Goal: Task Accomplishment & Management: Manage account settings

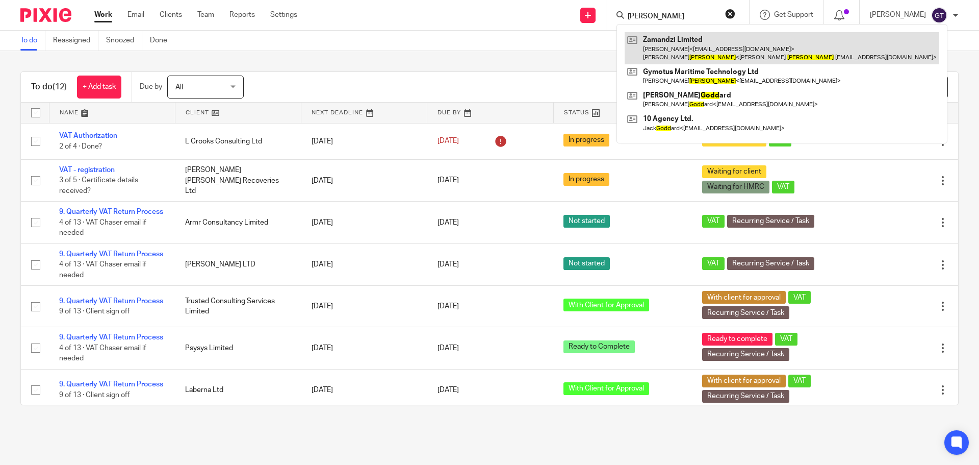
type input "todd"
click at [683, 45] on link at bounding box center [782, 48] width 315 height 32
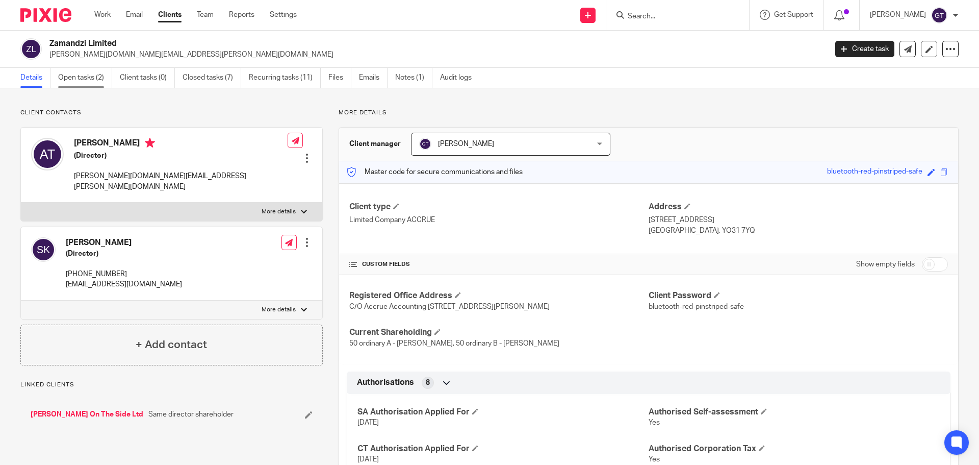
click at [78, 80] on link "Open tasks (2)" at bounding box center [85, 78] width 54 height 20
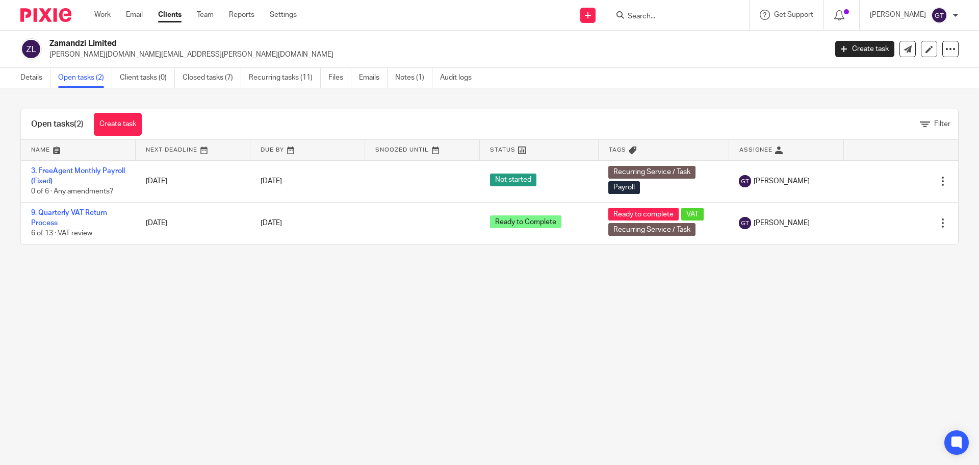
click at [657, 16] on input "Search" at bounding box center [673, 16] width 92 height 9
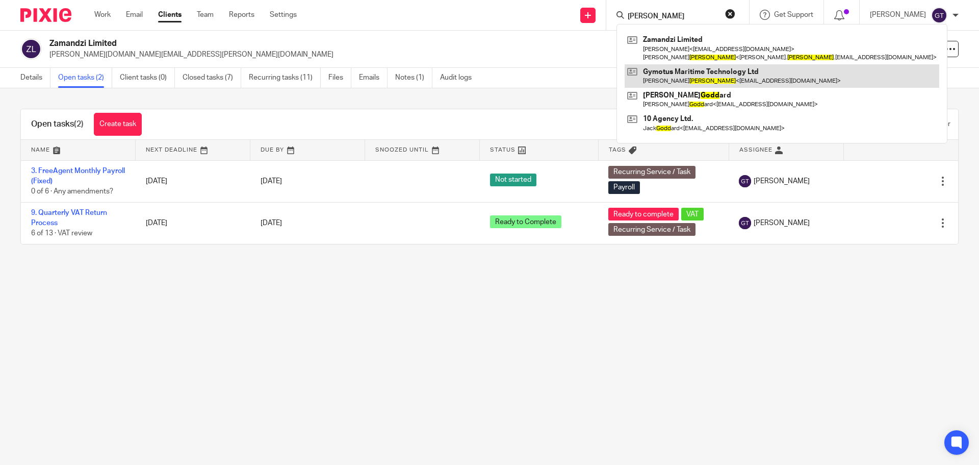
type input "todd"
click at [681, 71] on link at bounding box center [782, 75] width 315 height 23
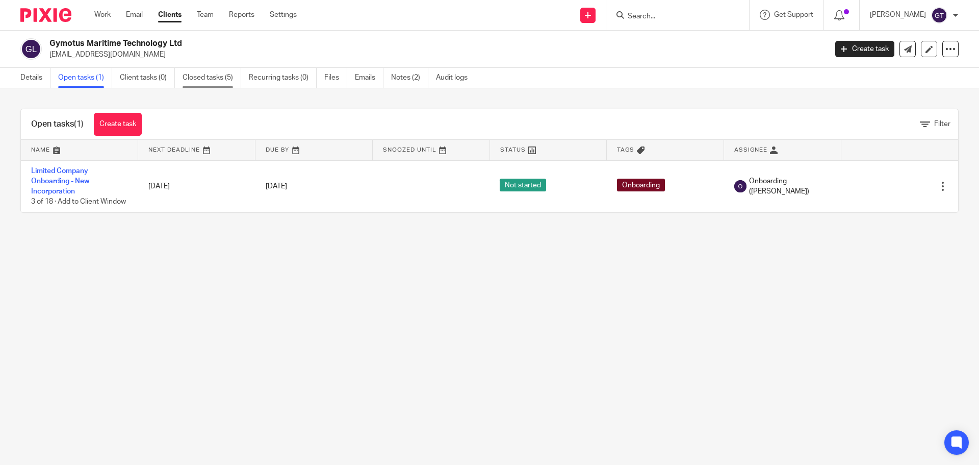
click at [204, 81] on link "Closed tasks (5)" at bounding box center [212, 78] width 59 height 20
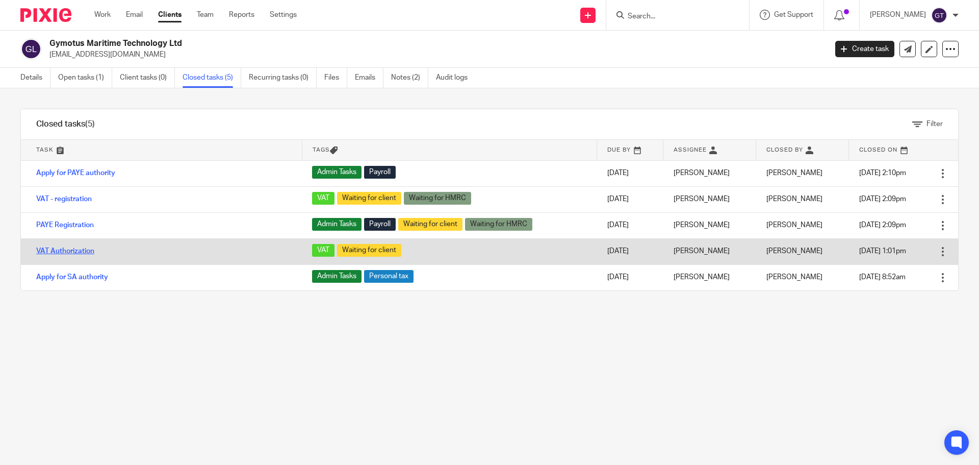
click at [73, 248] on link "VAT Authorization" at bounding box center [65, 250] width 58 height 7
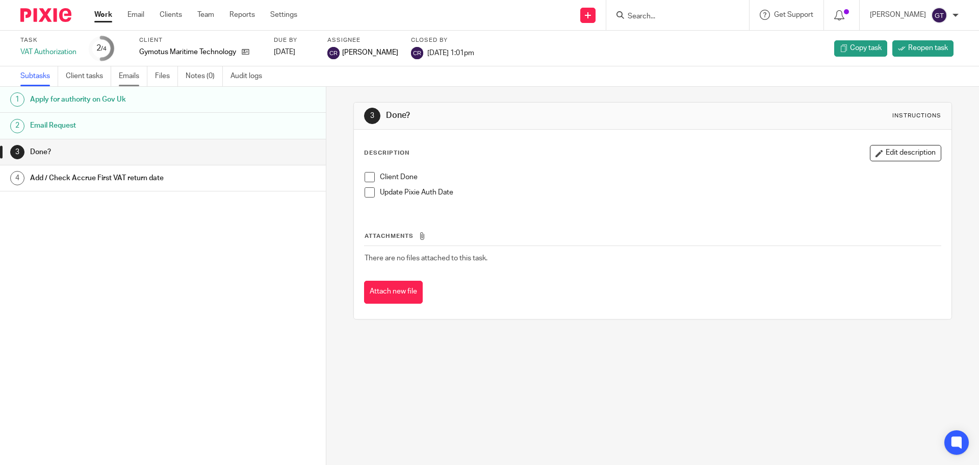
click at [136, 75] on link "Emails" at bounding box center [133, 76] width 29 height 20
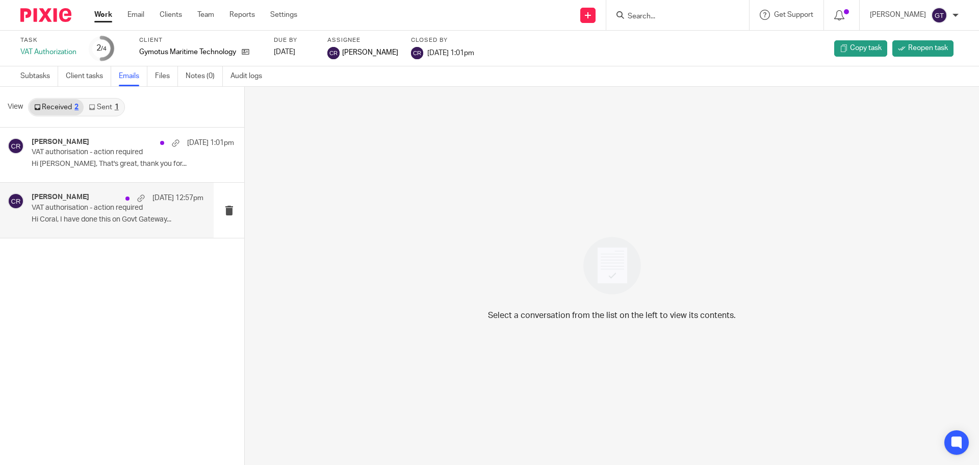
click at [83, 219] on p "Hi Coral, I have done this on Govt Gateway..." at bounding box center [118, 219] width 172 height 9
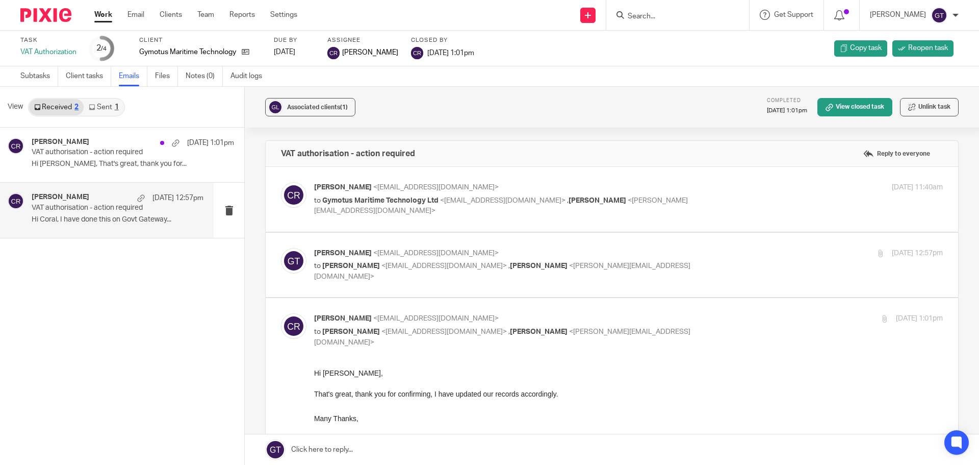
click at [342, 253] on span "[PERSON_NAME]" at bounding box center [343, 252] width 58 height 7
checkbox input "true"
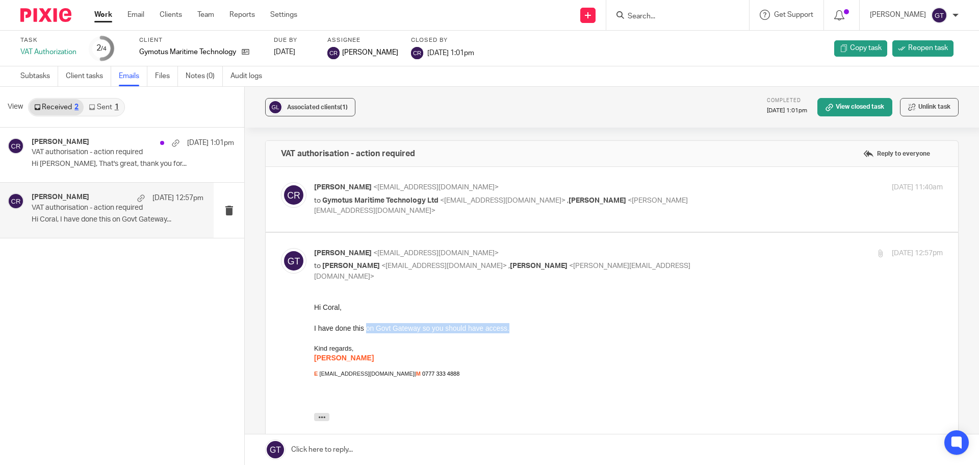
drag, startPoint x: 364, startPoint y: 330, endPoint x: 513, endPoint y: 331, distance: 148.9
click at [513, 331] on div "I have done this on Govt Gateway so you should have access." at bounding box center [628, 328] width 629 height 10
drag, startPoint x: 513, startPoint y: 331, endPoint x: 482, endPoint y: 501, distance: 173.1
click at [513, 331] on div "I have done this on Govt Gateway so you should have access." at bounding box center [628, 328] width 629 height 10
click at [110, 155] on p "VAT authorisation - action required" at bounding box center [101, 152] width 138 height 9
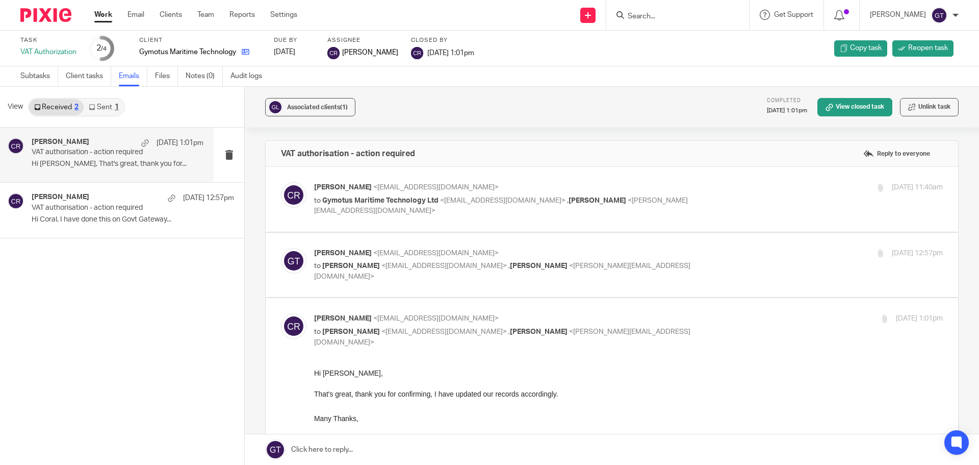
click at [240, 49] on link at bounding box center [243, 52] width 13 height 10
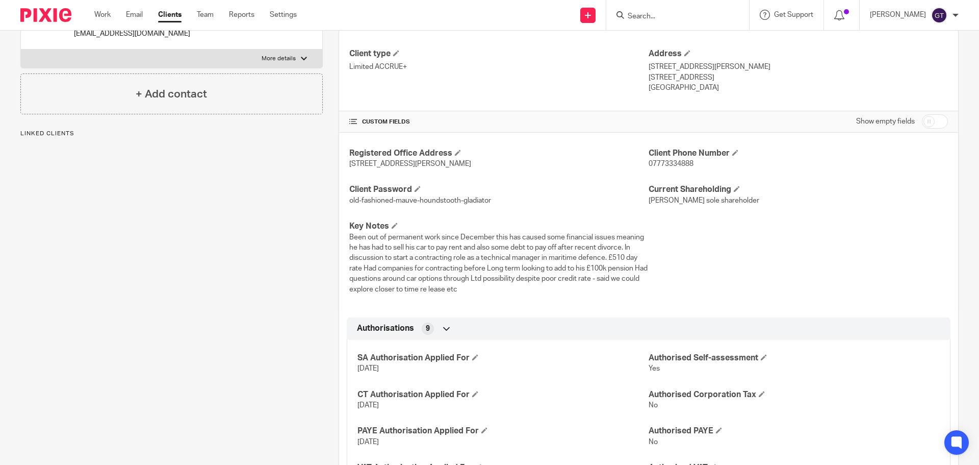
click at [923, 124] on input "checkbox" at bounding box center [935, 121] width 26 height 14
checkbox input "true"
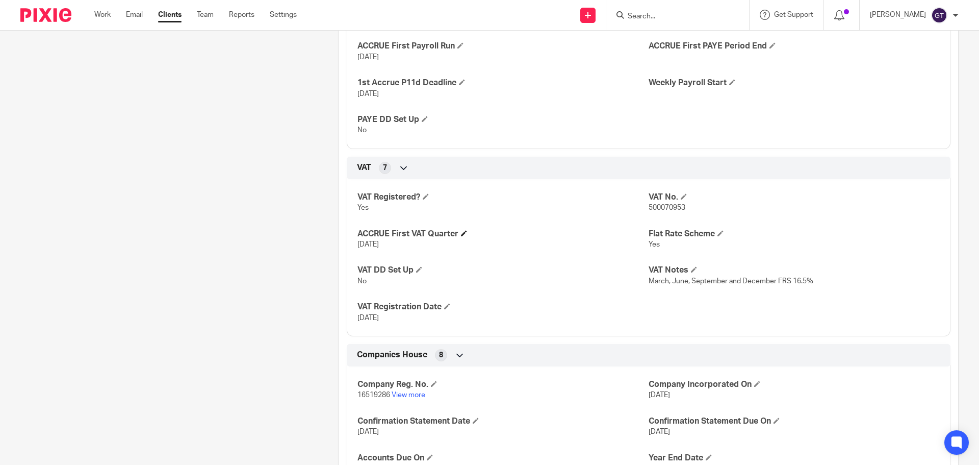
scroll to position [969, 0]
drag, startPoint x: 644, startPoint y: 208, endPoint x: 685, endPoint y: 208, distance: 41.3
click at [685, 208] on p "500070953" at bounding box center [794, 209] width 291 height 10
copy span "500070953"
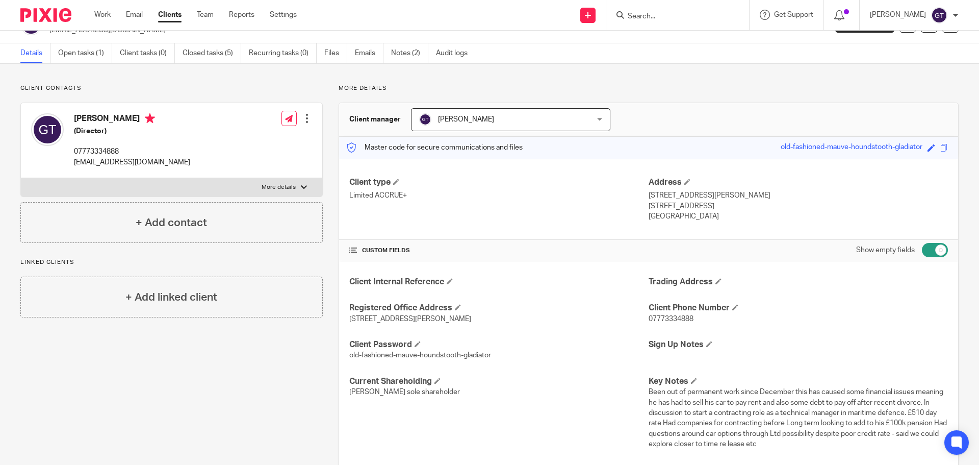
scroll to position [0, 0]
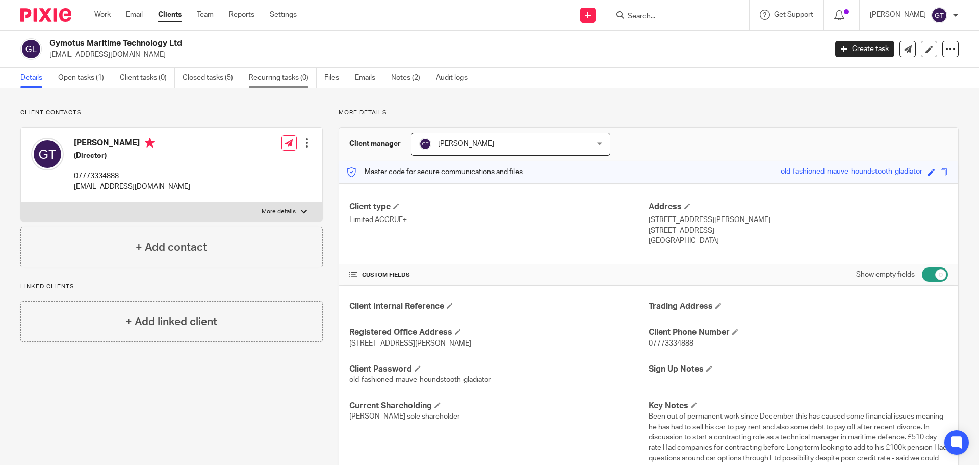
click at [294, 77] on link "Recurring tasks (0)" at bounding box center [283, 78] width 68 height 20
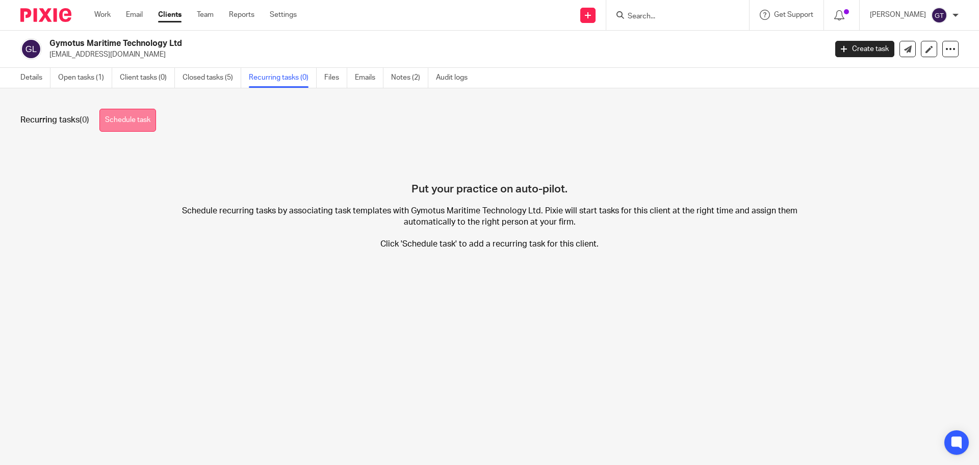
click at [144, 115] on link "Schedule task" at bounding box center [127, 120] width 57 height 23
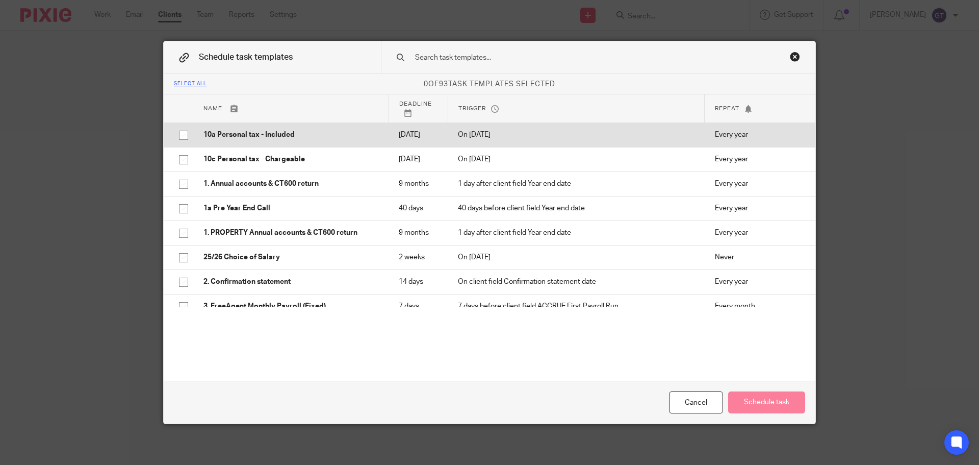
click at [235, 137] on p "10a Personal tax - Included" at bounding box center [291, 135] width 175 height 10
checkbox input "true"
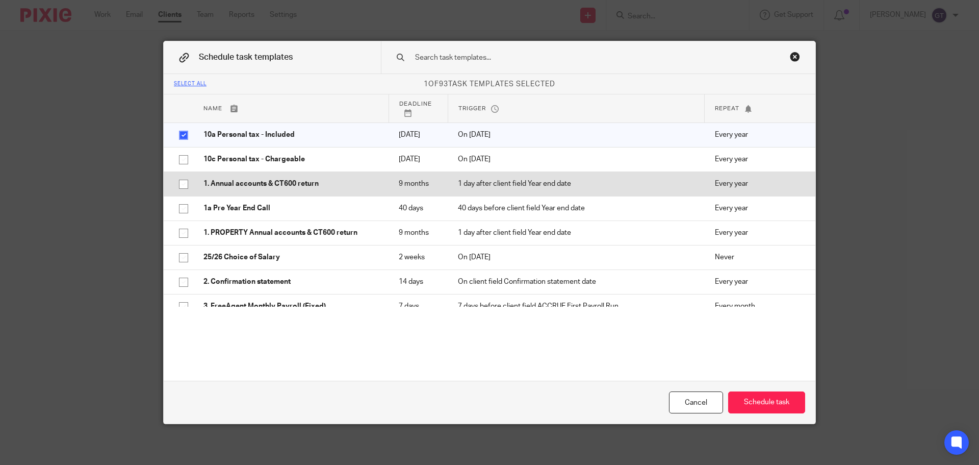
click at [243, 189] on p "1. Annual accounts & CT600 return" at bounding box center [291, 184] width 175 height 10
checkbox input "true"
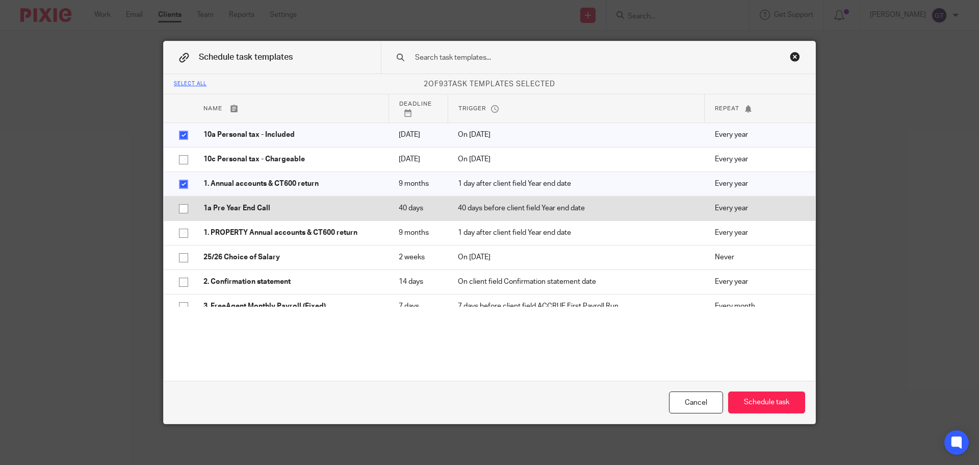
click at [234, 213] on p "1a Pre Year End Call" at bounding box center [291, 208] width 175 height 10
checkbox input "true"
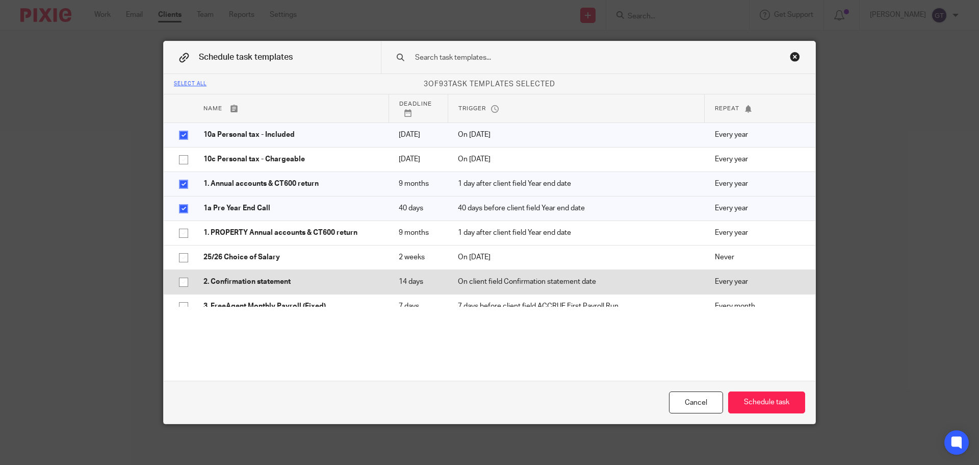
click at [234, 289] on td "2. Confirmation statement" at bounding box center [290, 281] width 195 height 24
checkbox input "true"
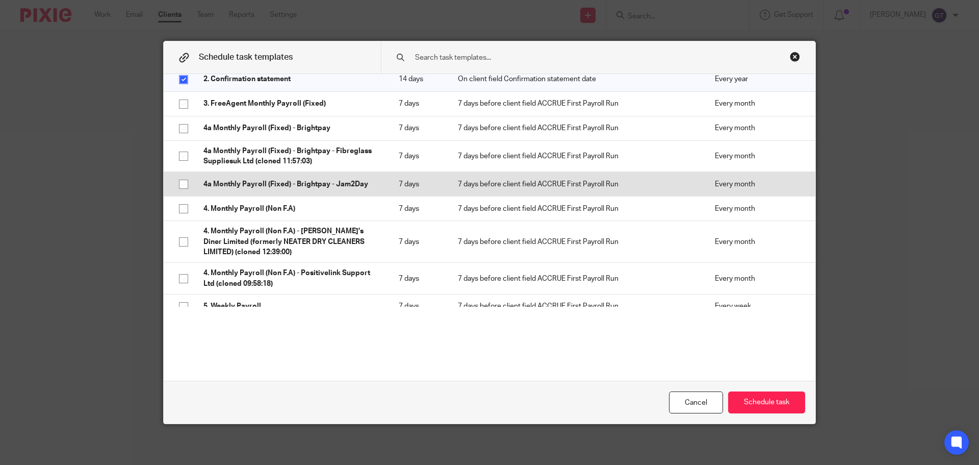
scroll to position [204, 0]
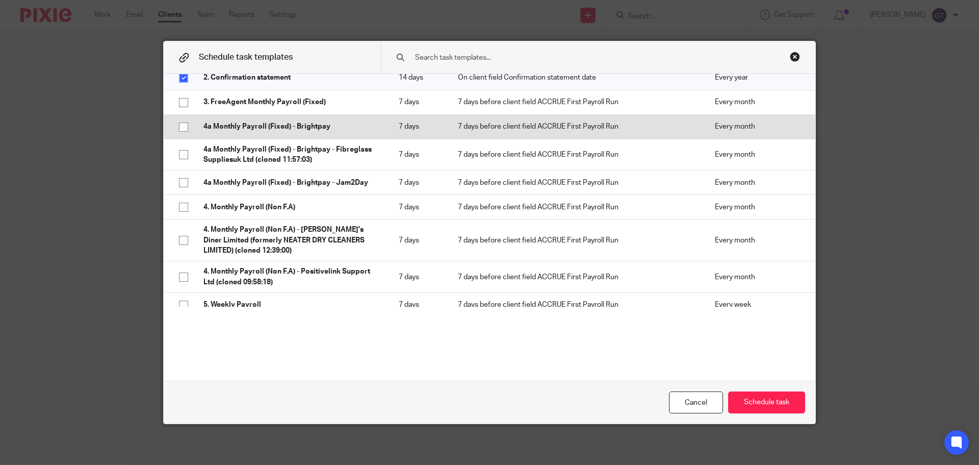
click at [260, 132] on p "4a Monthly Payroll (Fixed) - Brightpay" at bounding box center [291, 126] width 175 height 10
checkbox input "true"
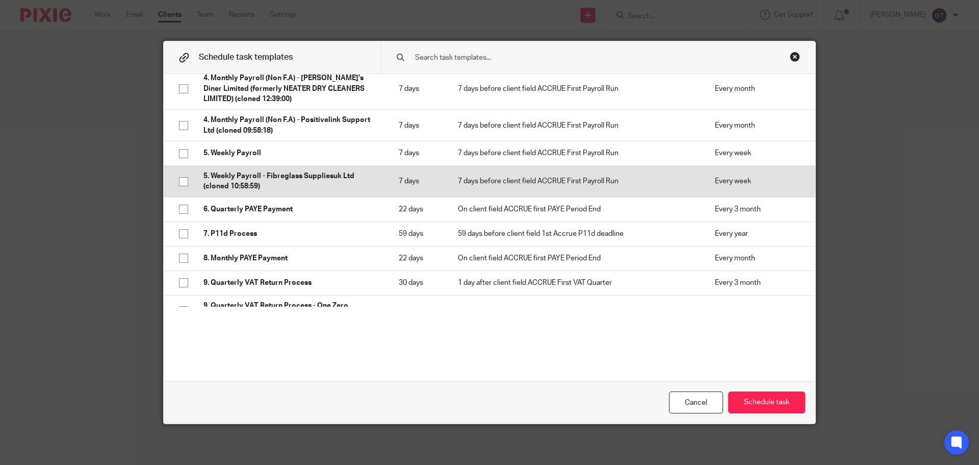
scroll to position [357, 0]
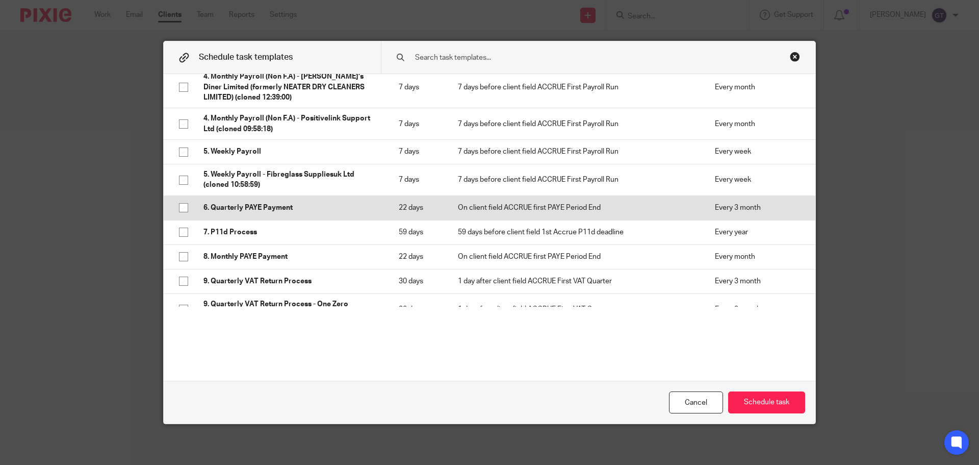
click at [258, 216] on td "6. Quarterly PAYE Payment" at bounding box center [290, 207] width 195 height 24
checkbox input "true"
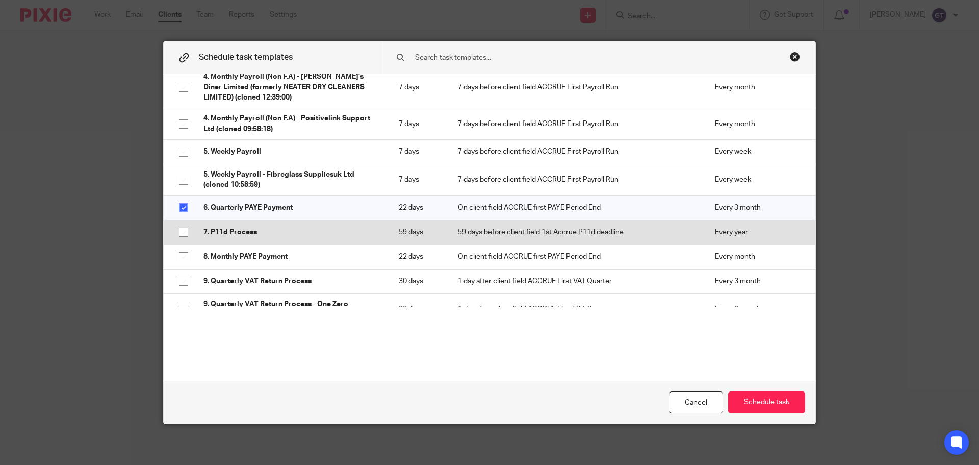
click at [248, 237] on p "7. P11d Process" at bounding box center [291, 232] width 175 height 10
checkbox input "true"
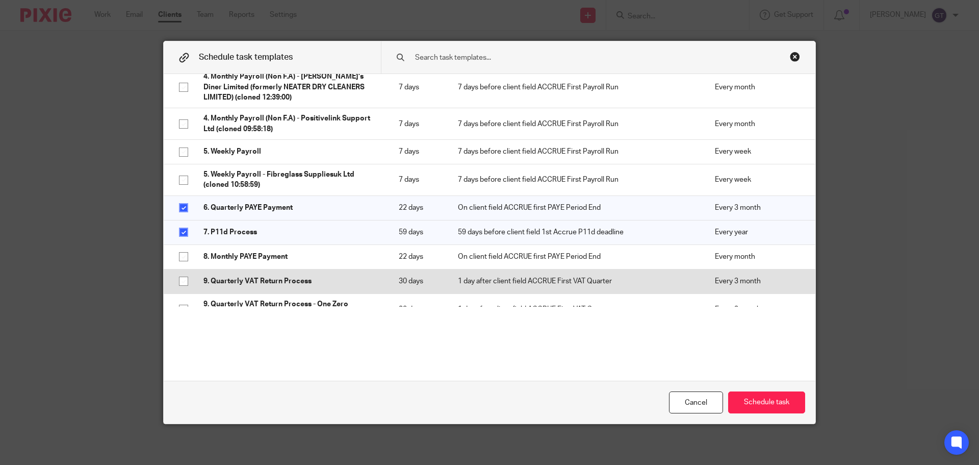
click at [237, 287] on td "9. Quarterly VAT Return Process" at bounding box center [290, 281] width 195 height 24
checkbox input "true"
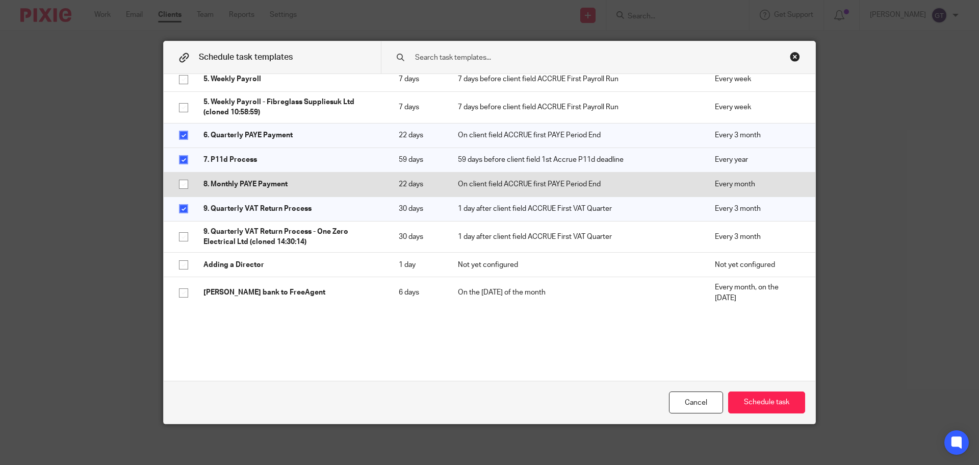
scroll to position [459, 0]
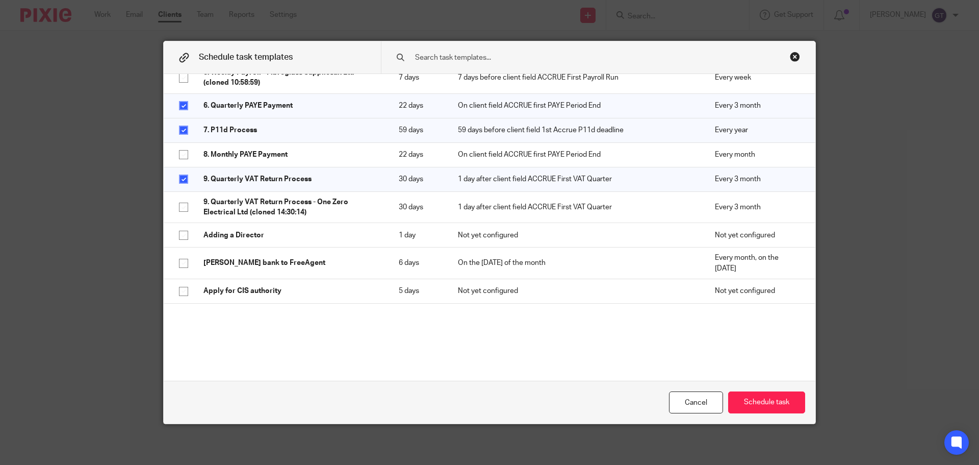
click at [452, 52] on div at bounding box center [598, 57] width 435 height 32
click at [457, 57] on input "text" at bounding box center [582, 57] width 336 height 11
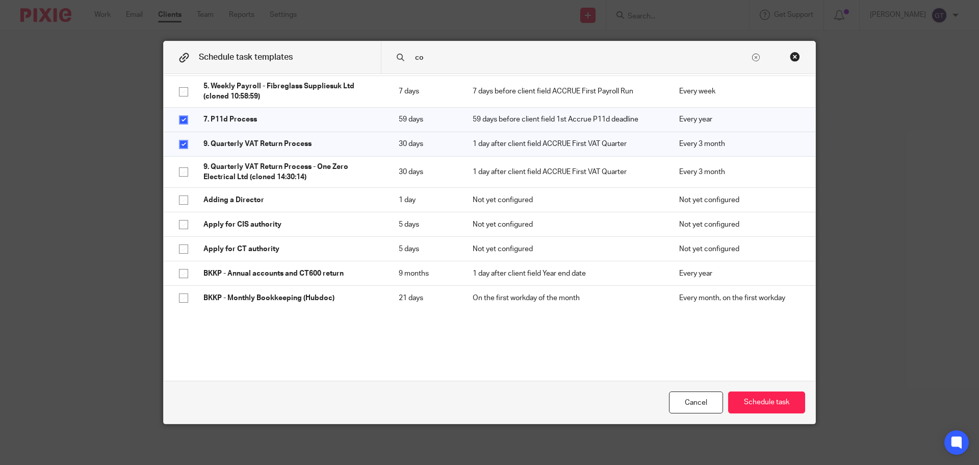
scroll to position [0, 0]
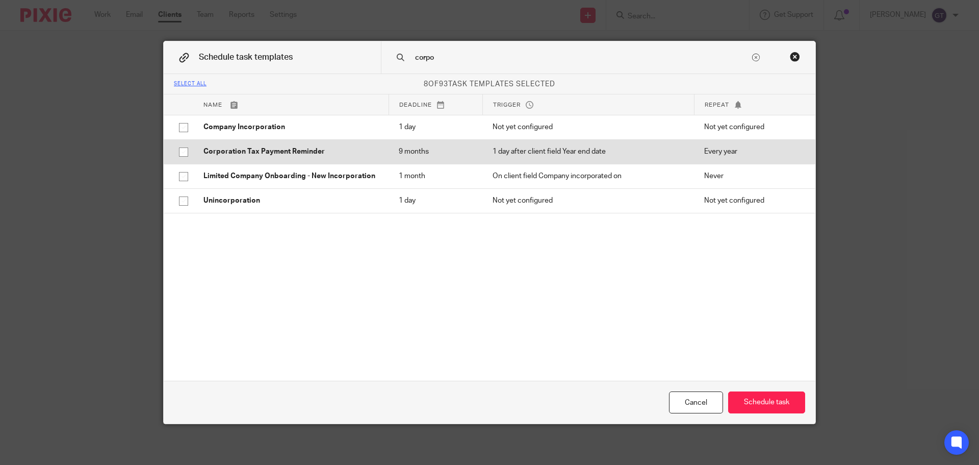
type input "corpo"
click at [318, 147] on p "Corporation Tax Payment Reminder" at bounding box center [291, 151] width 175 height 10
checkbox input "true"
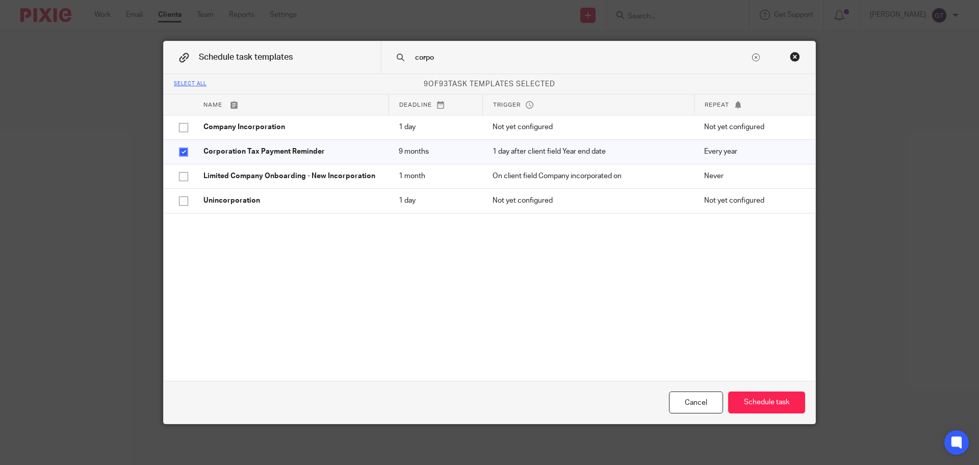
drag, startPoint x: 464, startPoint y: 59, endPoint x: 380, endPoint y: 59, distance: 83.1
click at [381, 59] on div "corpo" at bounding box center [598, 57] width 435 height 32
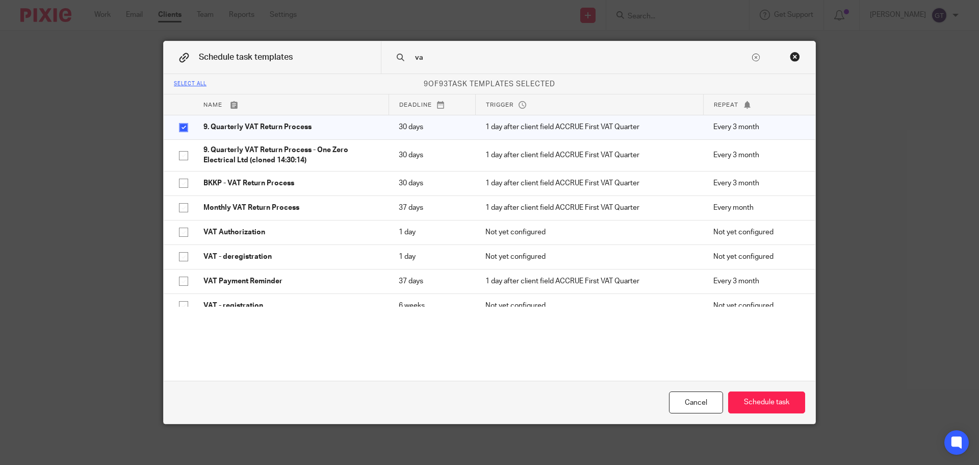
type input "v"
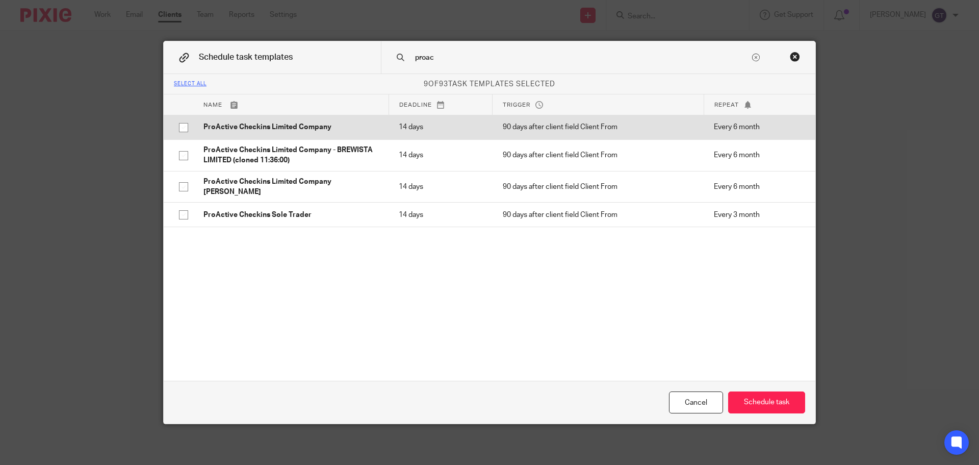
type input "proac"
click at [289, 125] on p "ProActive Checkins Limited Company" at bounding box center [291, 127] width 175 height 10
checkbox input "true"
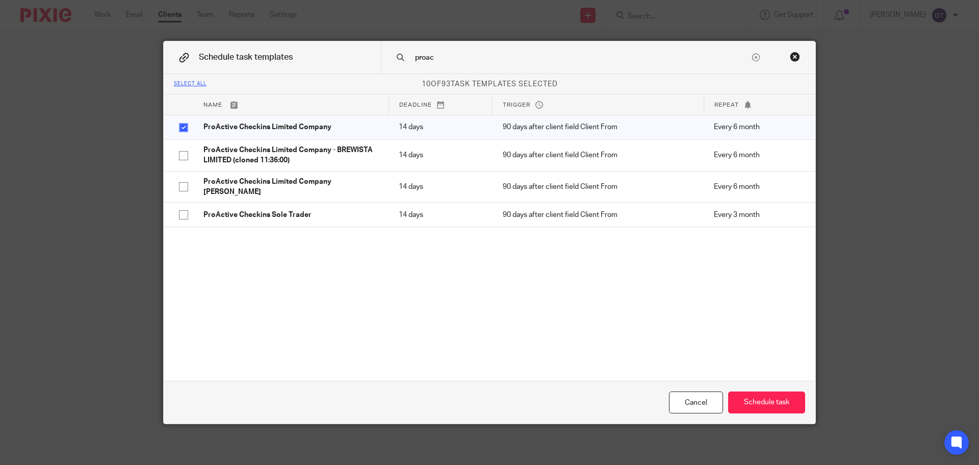
drag, startPoint x: 387, startPoint y: 59, endPoint x: 344, endPoint y: 49, distance: 44.5
click at [343, 58] on div "Schedule task templates proac" at bounding box center [490, 57] width 652 height 33
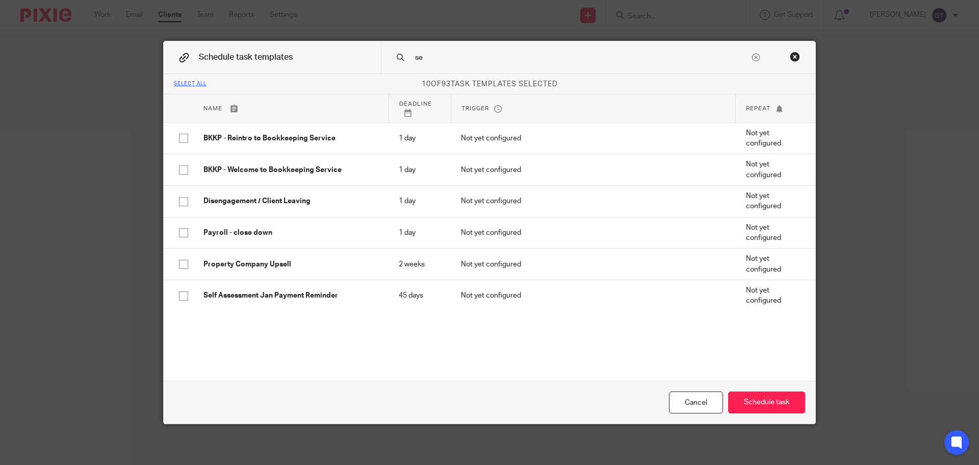
type input "s"
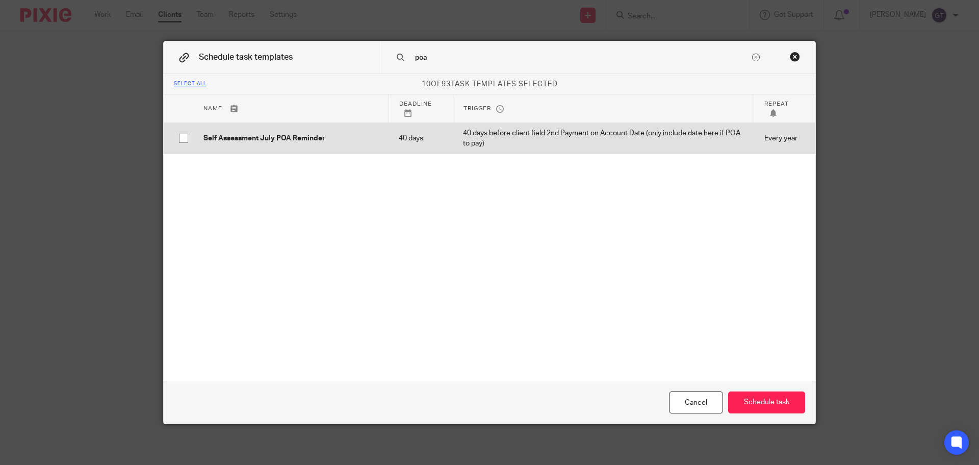
type input "poa"
click at [335, 130] on td "Self Assessment July POA Reminder" at bounding box center [290, 138] width 195 height 32
checkbox input "true"
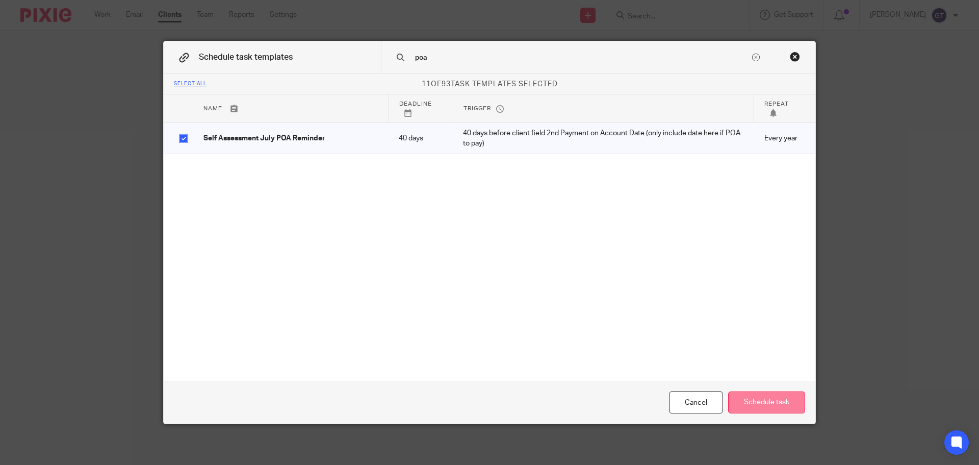
click at [758, 401] on button "Schedule task" at bounding box center [766, 402] width 77 height 22
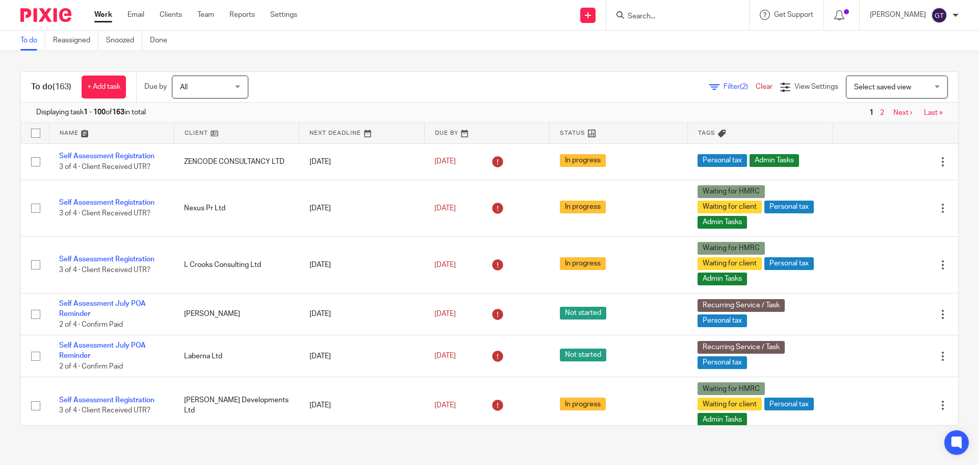
click at [661, 15] on input "Search" at bounding box center [673, 16] width 92 height 9
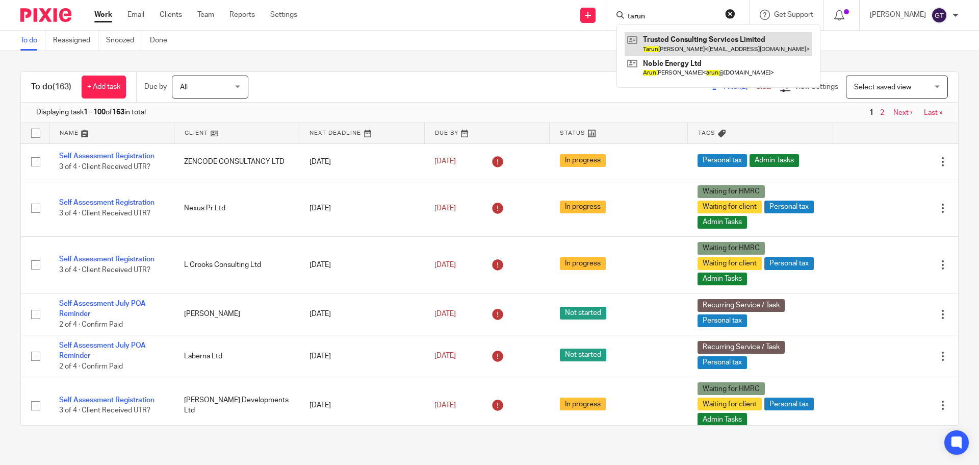
type input "tarun"
click at [677, 45] on link at bounding box center [719, 43] width 188 height 23
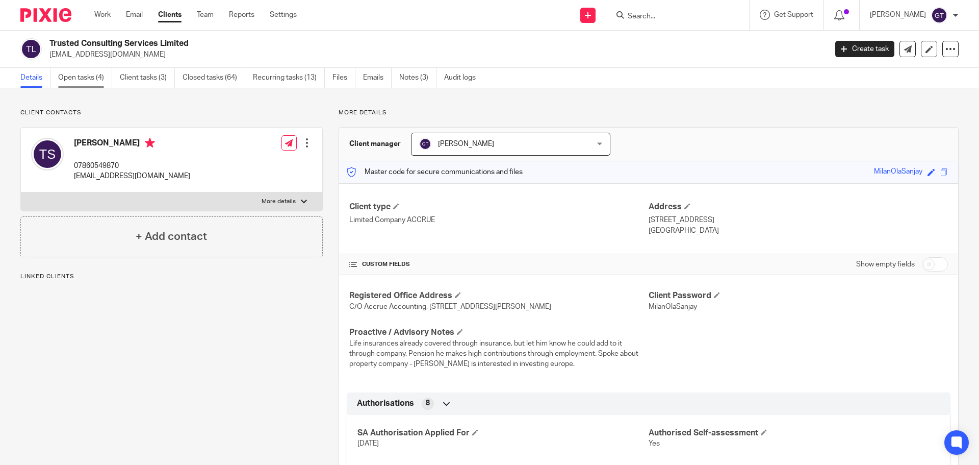
click at [88, 80] on link "Open tasks (4)" at bounding box center [85, 78] width 54 height 20
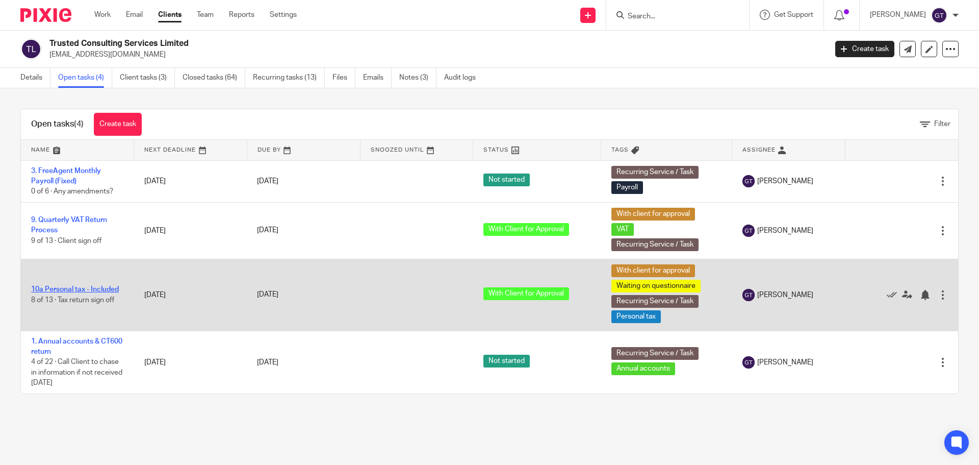
click at [87, 286] on link "10a Personal tax - Included" at bounding box center [75, 289] width 88 height 7
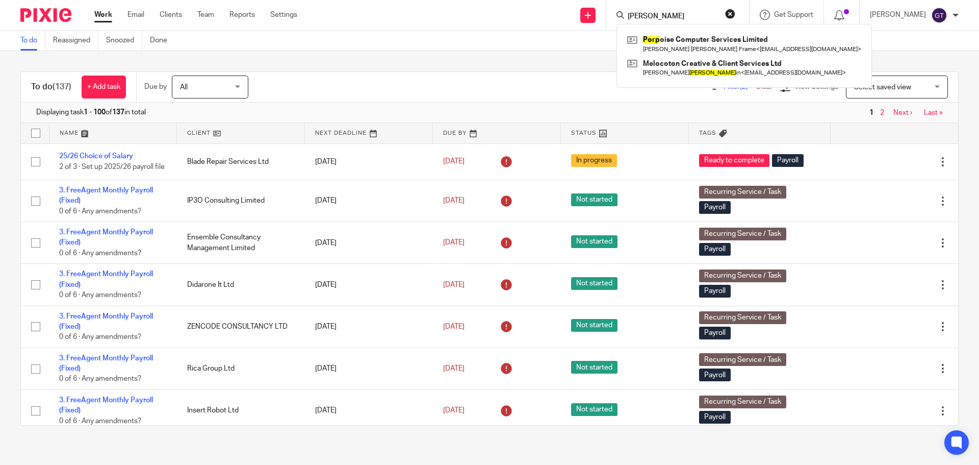
type input "poppy"
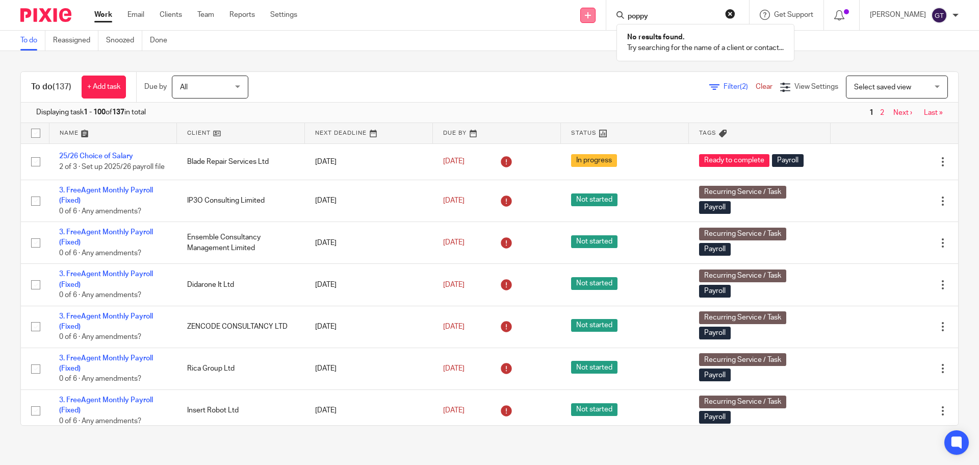
drag, startPoint x: 671, startPoint y: 16, endPoint x: 595, endPoint y: 14, distance: 76.5
click at [595, 19] on div "Send new email Create task Add client Request signature poppy No results found.…" at bounding box center [646, 15] width 667 height 30
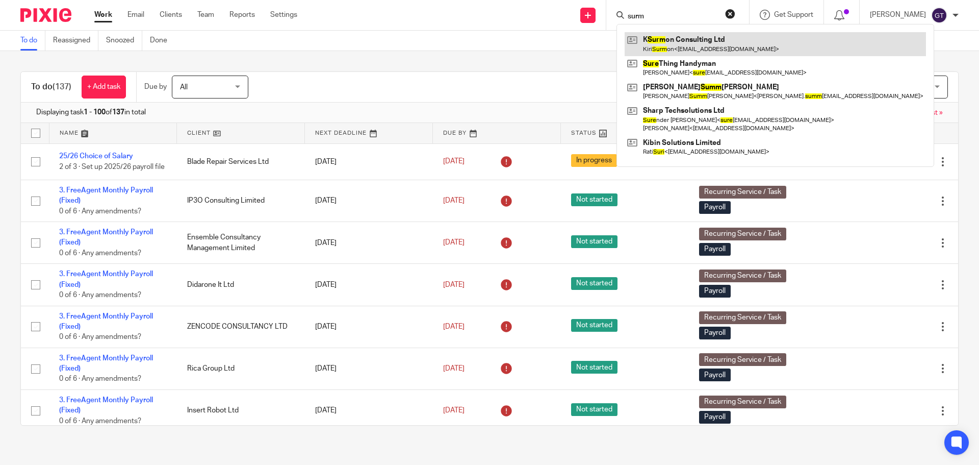
type input "surm"
click at [674, 44] on link at bounding box center [775, 43] width 301 height 23
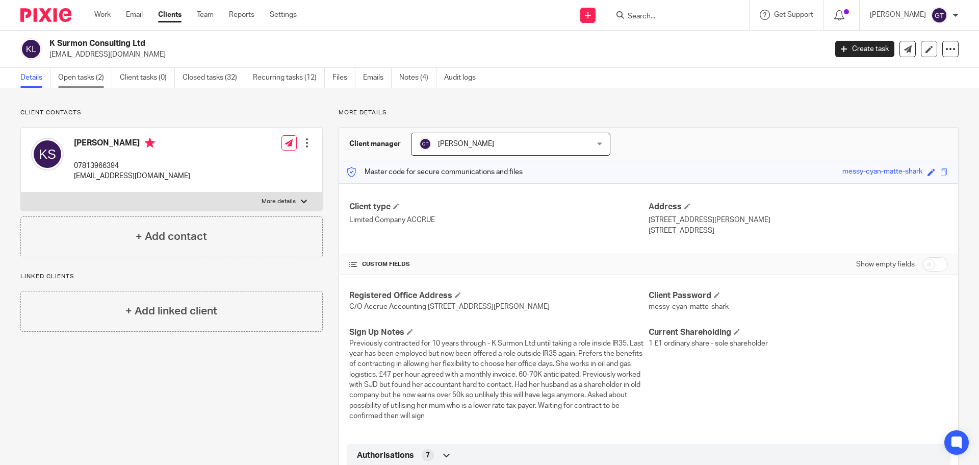
click at [91, 83] on link "Open tasks (2)" at bounding box center [85, 78] width 54 height 20
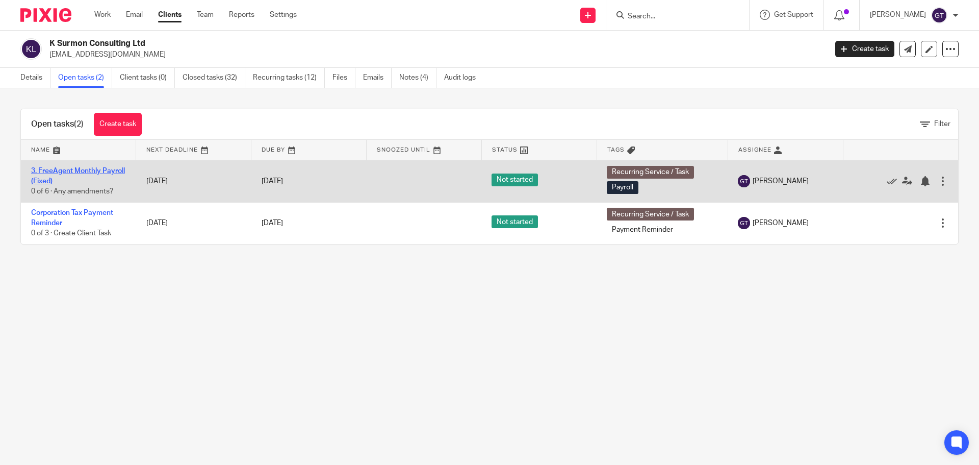
click at [55, 181] on link "3. FreeAgent Monthly Payroll (Fixed)" at bounding box center [78, 175] width 94 height 17
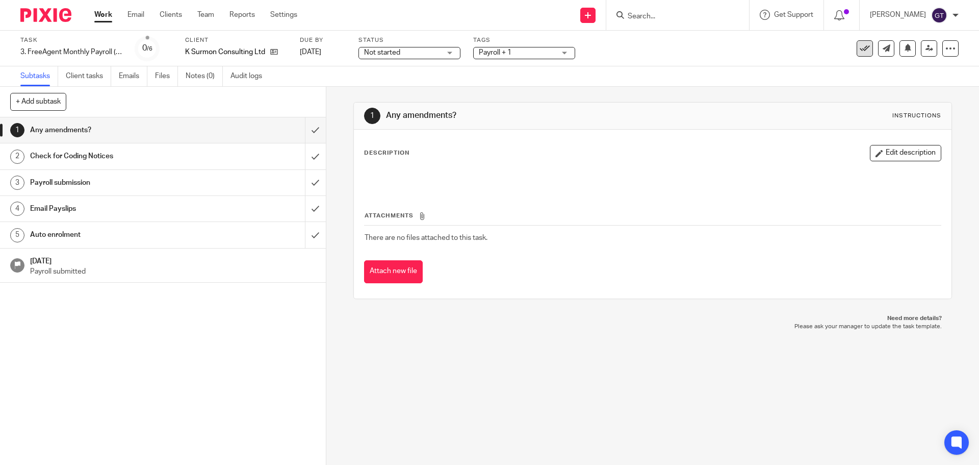
click at [860, 52] on icon at bounding box center [865, 48] width 10 height 10
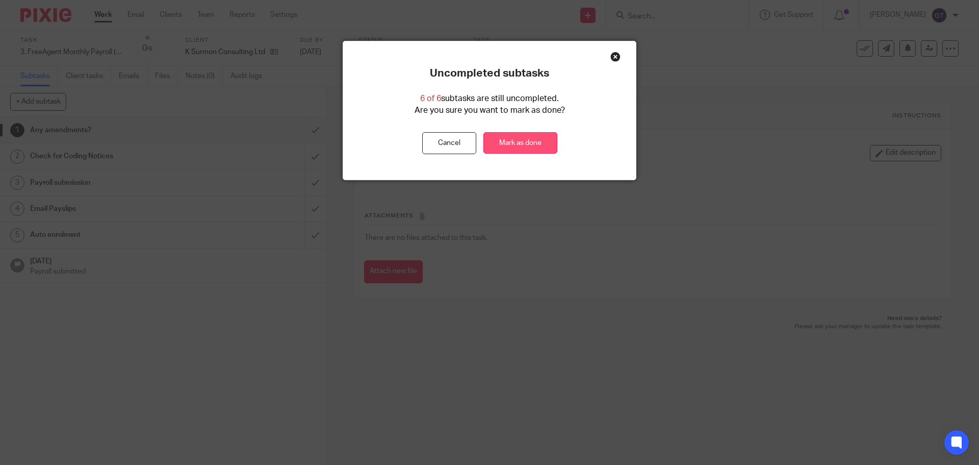
click at [523, 140] on link "Mark as done" at bounding box center [521, 143] width 74 height 22
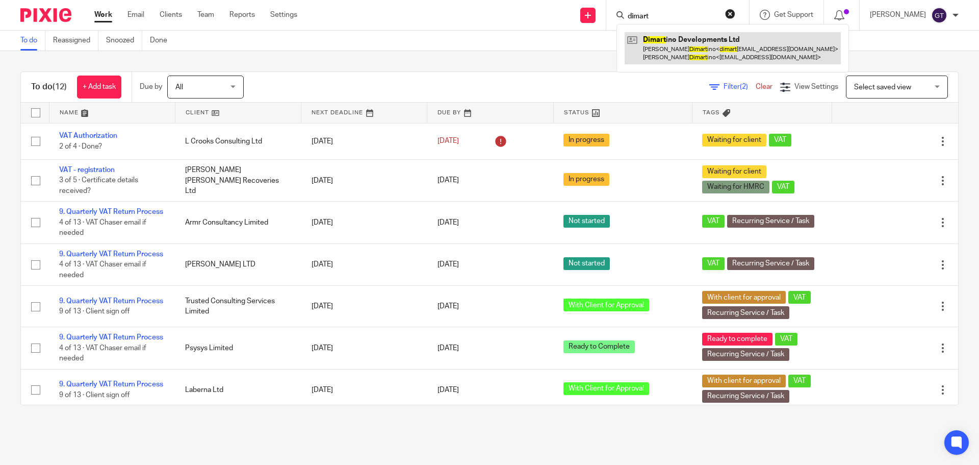
type input "dimart"
click at [689, 47] on link at bounding box center [733, 48] width 216 height 32
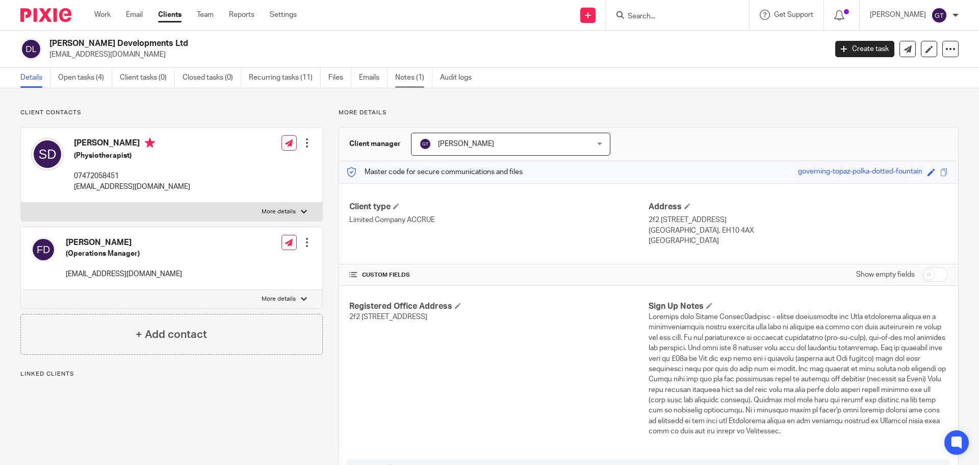
click at [403, 77] on link "Notes (1)" at bounding box center [413, 78] width 37 height 20
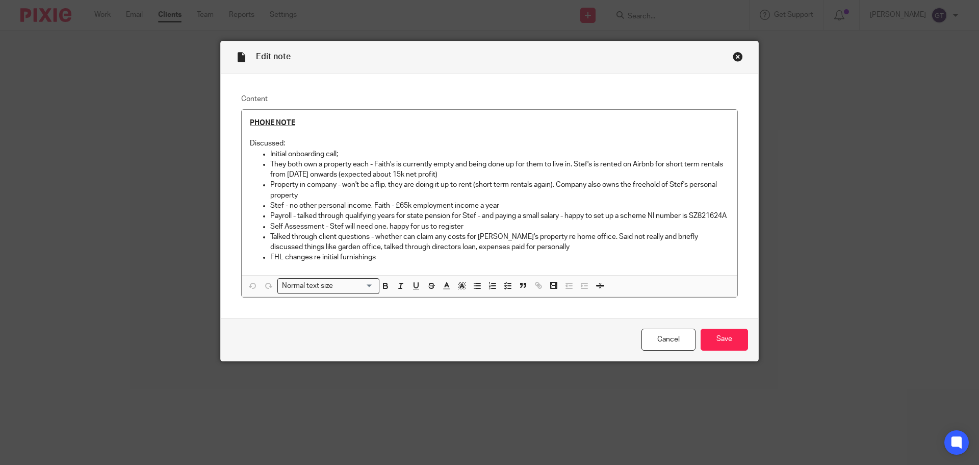
drag, startPoint x: 734, startPoint y: 59, endPoint x: 543, endPoint y: 5, distance: 198.6
click at [734, 59] on div "Close this dialog window" at bounding box center [738, 57] width 10 height 10
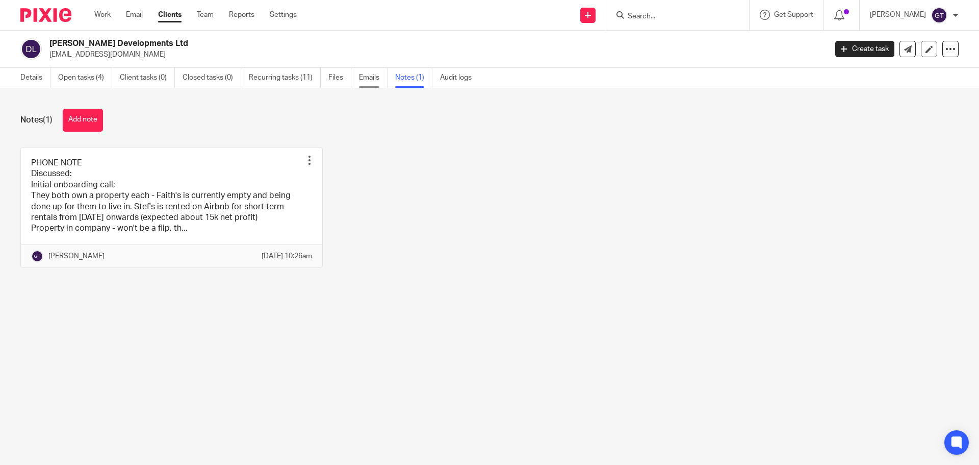
click at [365, 76] on link "Emails" at bounding box center [373, 78] width 29 height 20
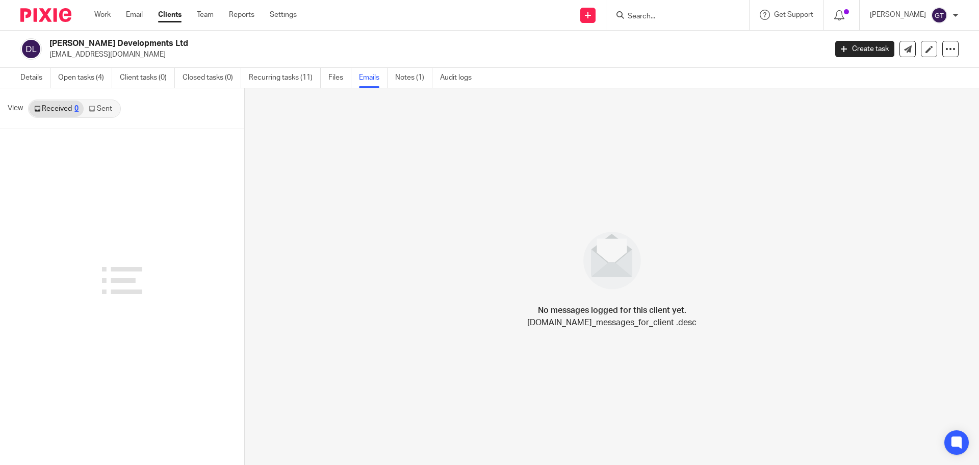
click at [101, 113] on link "Sent" at bounding box center [102, 108] width 36 height 16
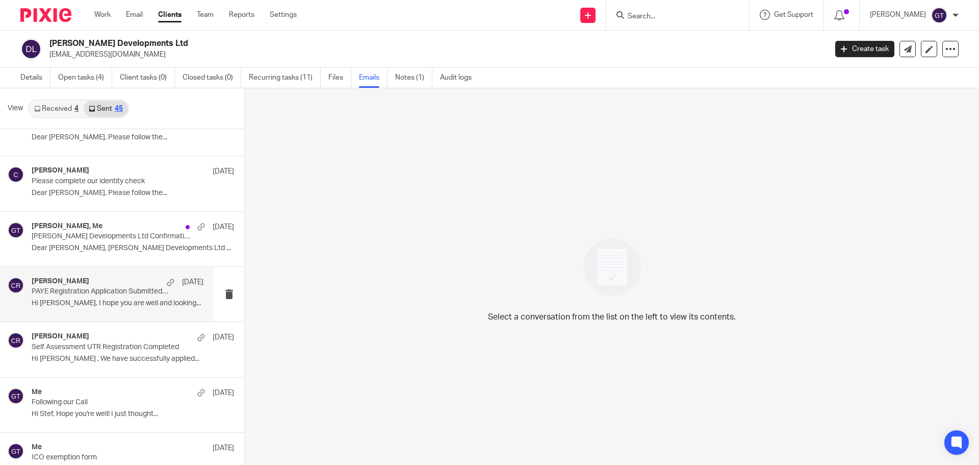
scroll to position [306, 0]
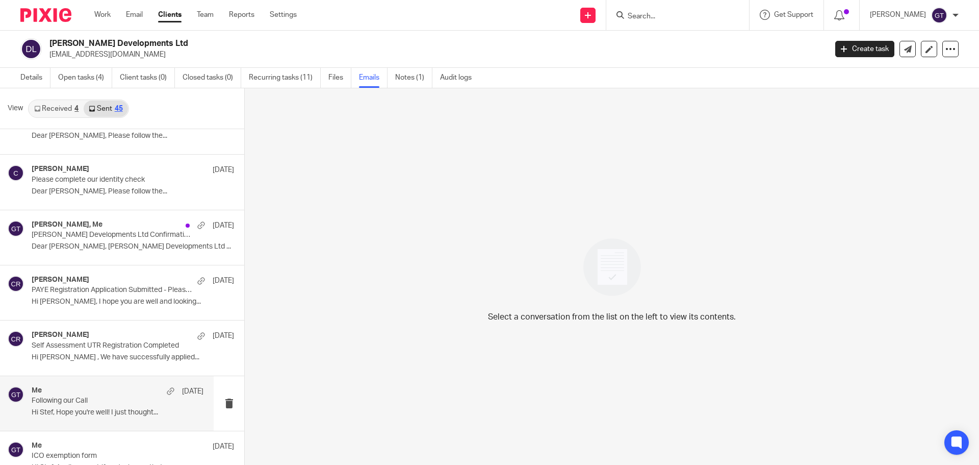
click at [97, 406] on div "Me 1 Sep Following our Call Hi Stef, Hope you're well! I just thought..." at bounding box center [118, 403] width 172 height 34
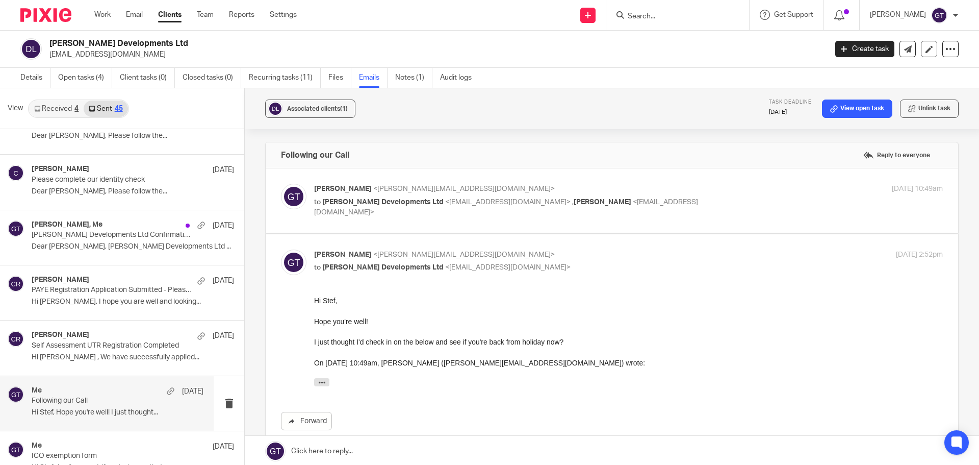
scroll to position [0, 0]
click at [392, 201] on span "[PERSON_NAME] Developments Ltd" at bounding box center [382, 201] width 121 height 7
checkbox input "true"
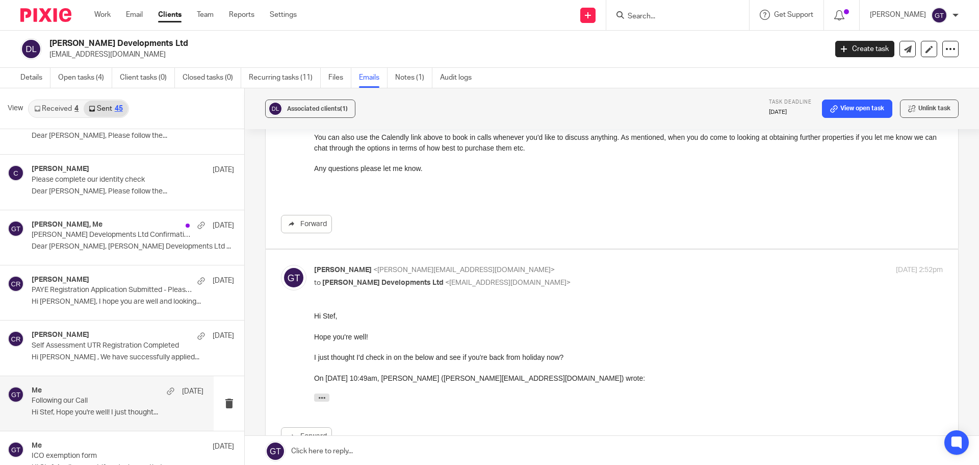
scroll to position [408, 0]
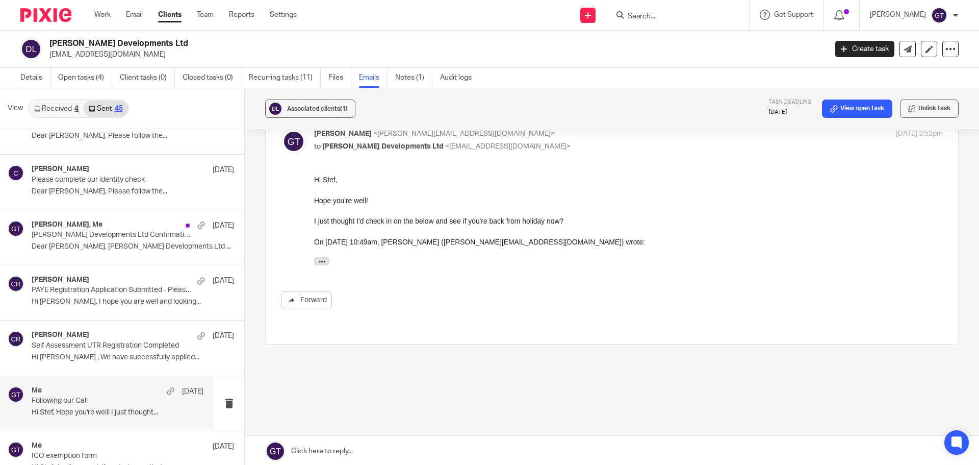
click at [335, 450] on link at bounding box center [612, 451] width 734 height 31
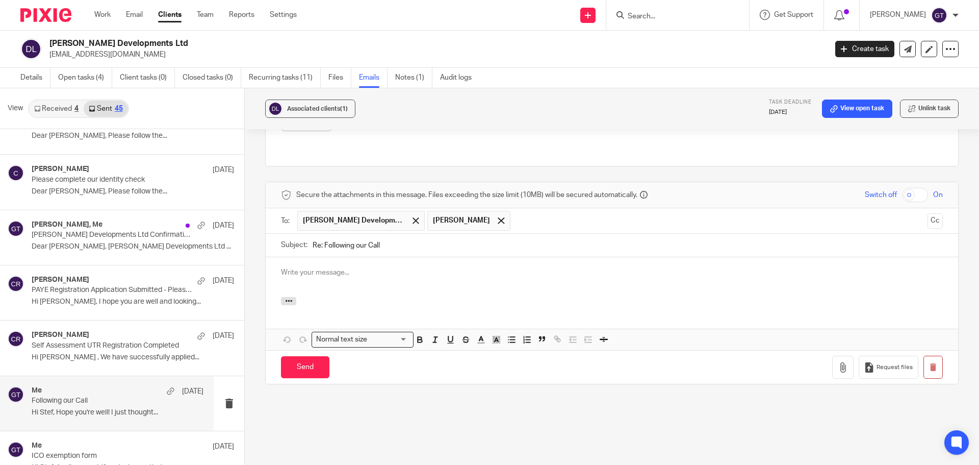
scroll to position [0, 0]
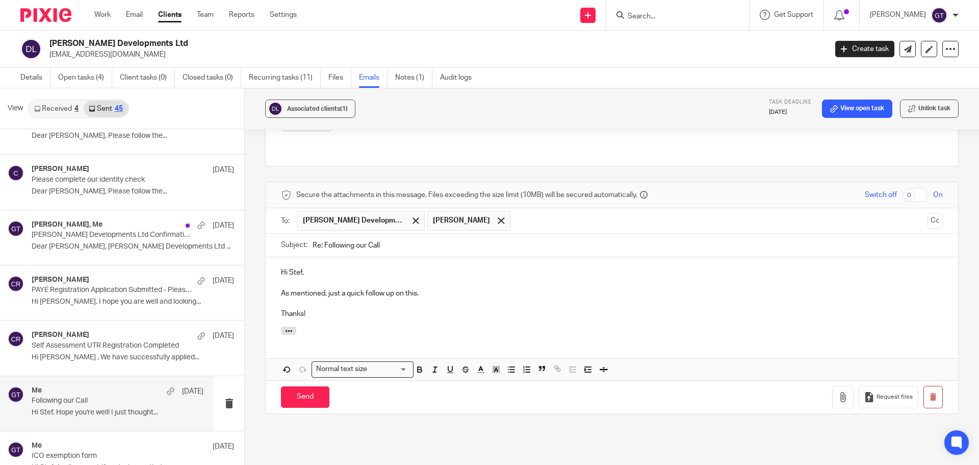
click at [340, 310] on div "Hi Stef, As mentioned, just a quick follow up on this. Thanks!" at bounding box center [612, 291] width 693 height 69
click at [313, 386] on input "Send" at bounding box center [305, 397] width 48 height 22
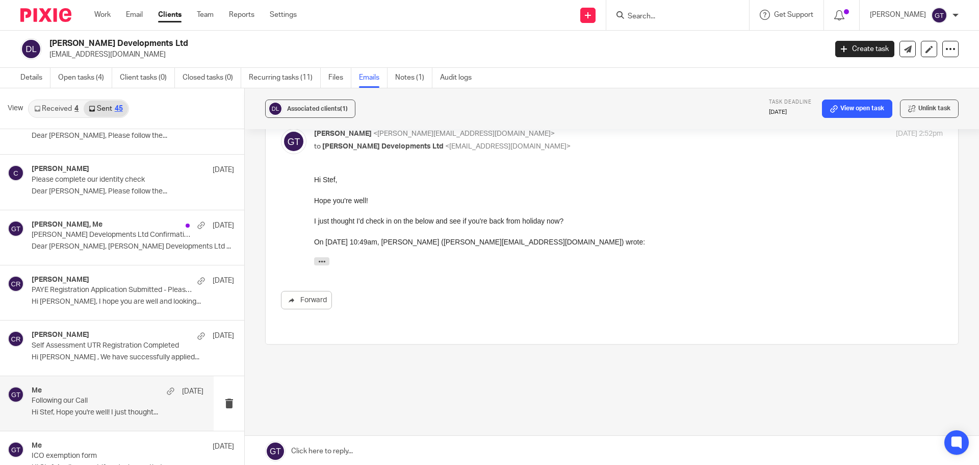
click at [669, 19] on input "Search" at bounding box center [673, 16] width 92 height 9
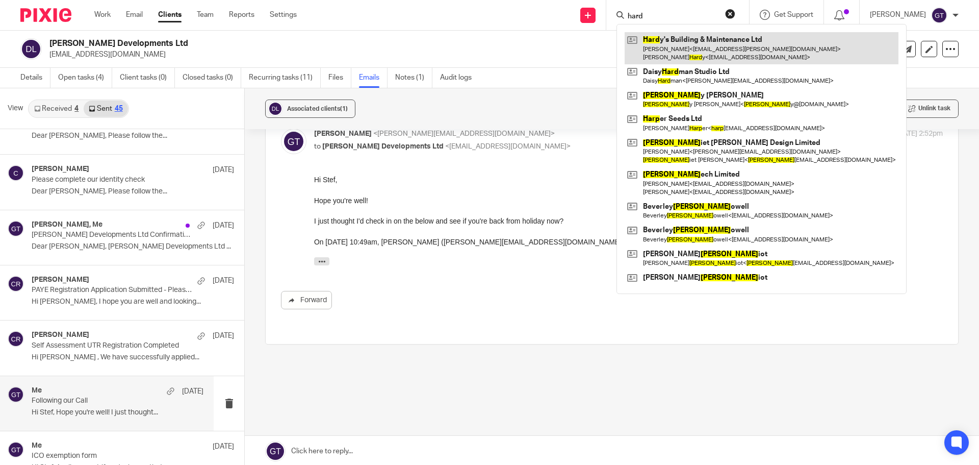
type input "hard"
click at [690, 45] on link at bounding box center [762, 48] width 274 height 32
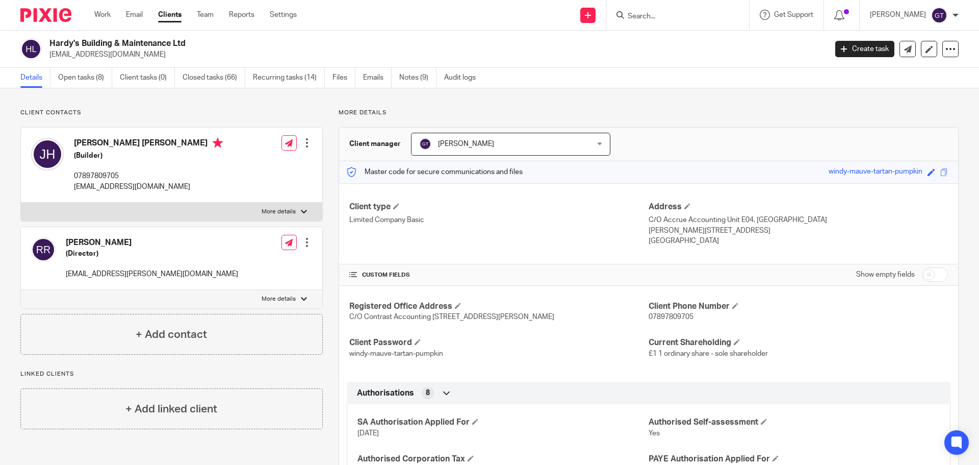
click at [655, 11] on form at bounding box center [681, 15] width 109 height 13
click at [657, 15] on input "Search" at bounding box center [673, 16] width 92 height 9
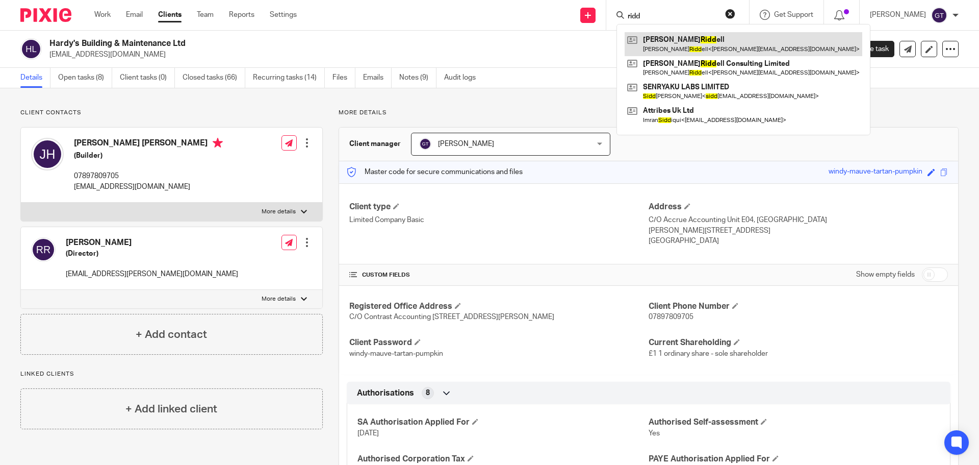
type input "ridd"
click at [676, 45] on link at bounding box center [744, 43] width 238 height 23
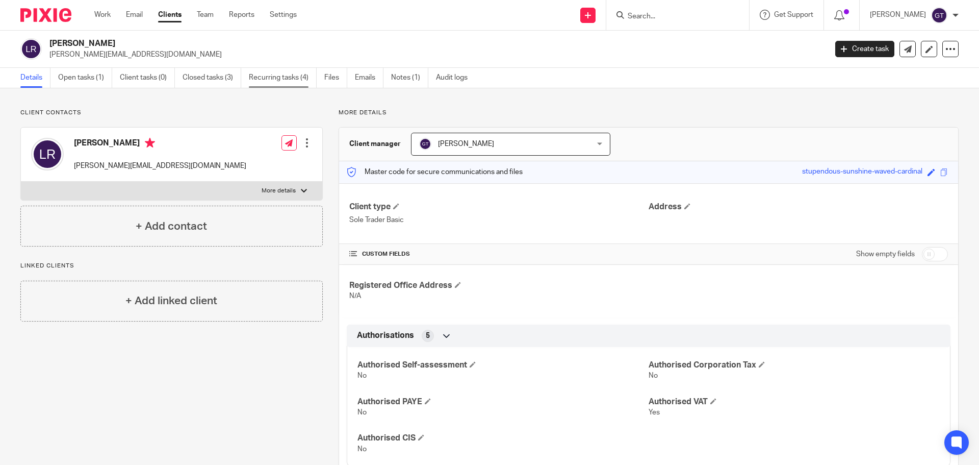
click at [259, 76] on link "Recurring tasks (4)" at bounding box center [283, 78] width 68 height 20
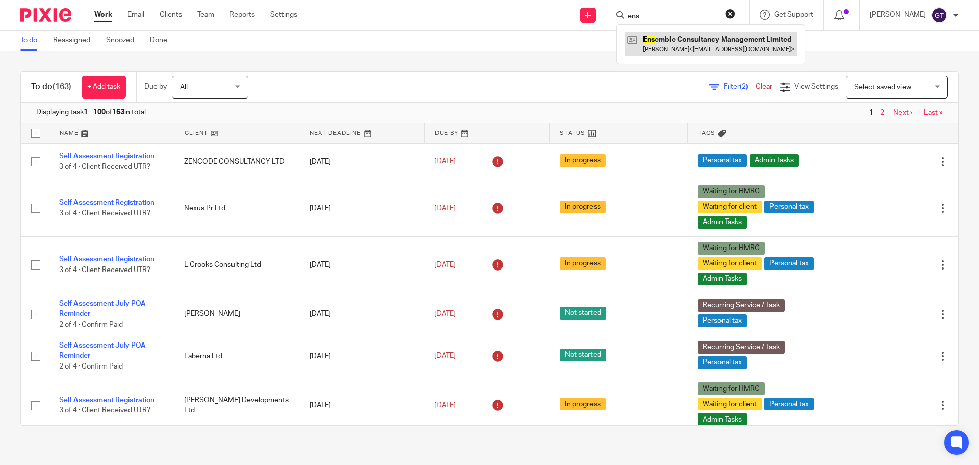
type input "ens"
click at [676, 48] on link at bounding box center [711, 43] width 172 height 23
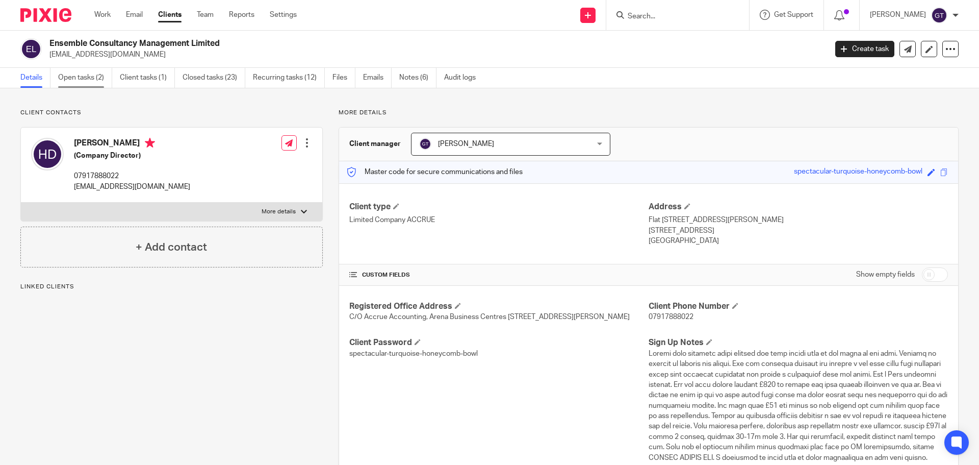
click at [79, 71] on link "Open tasks (2)" at bounding box center [85, 78] width 54 height 20
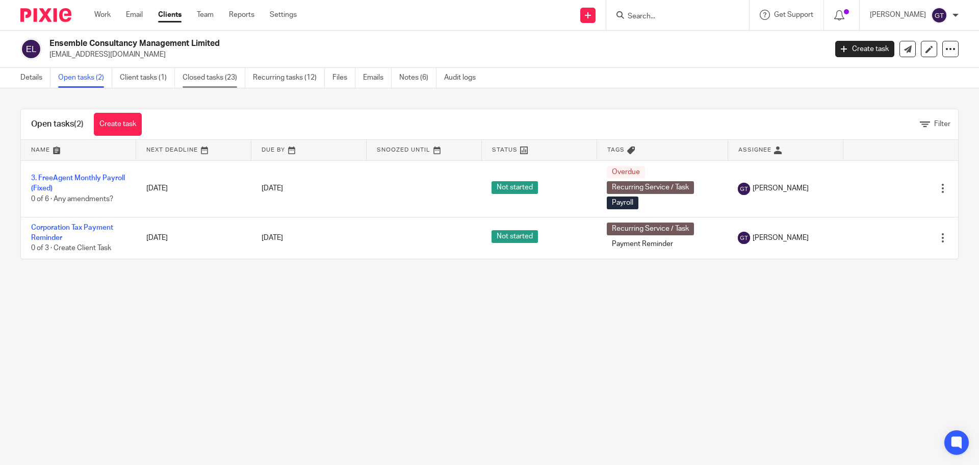
click at [211, 77] on link "Closed tasks (23)" at bounding box center [214, 78] width 63 height 20
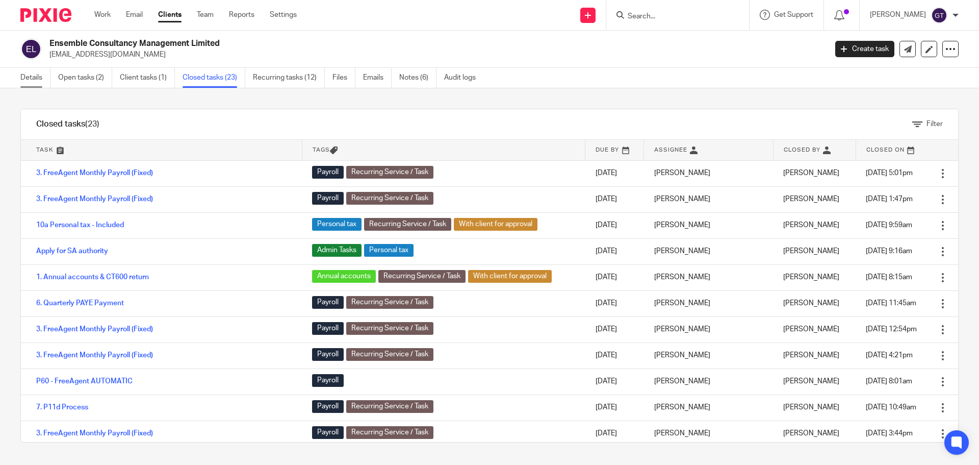
click at [31, 76] on link "Details" at bounding box center [35, 78] width 30 height 20
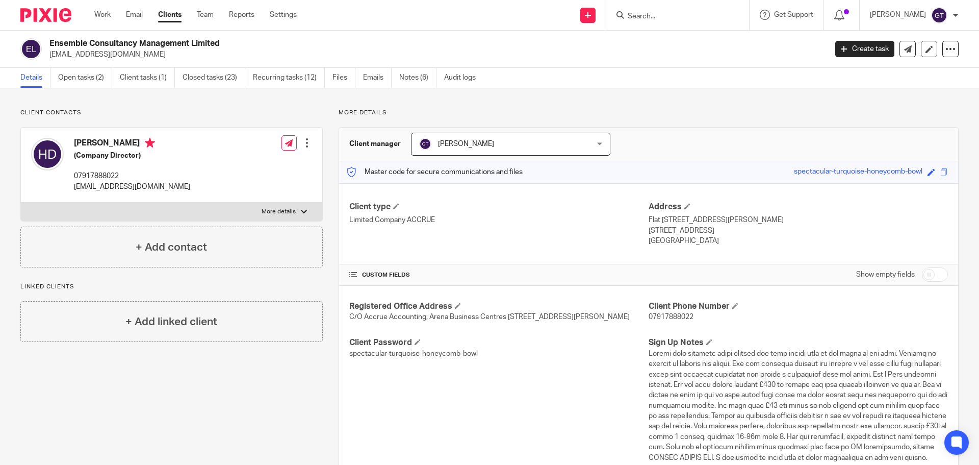
click at [703, 16] on input "Search" at bounding box center [673, 16] width 92 height 9
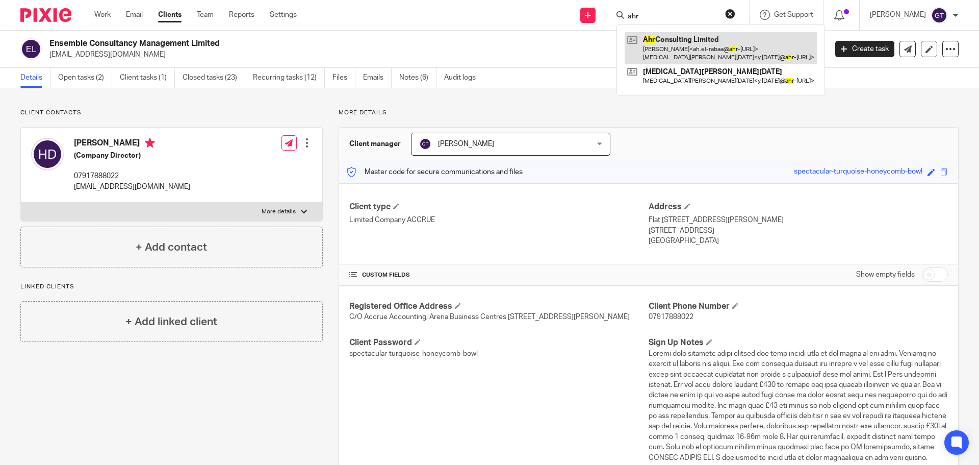
type input "ahr"
click at [704, 45] on link at bounding box center [721, 48] width 192 height 32
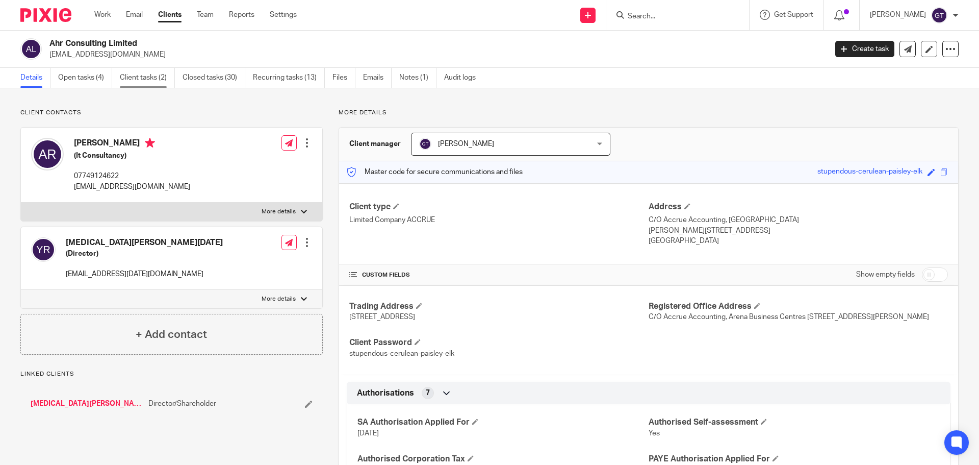
click at [156, 77] on link "Client tasks (2)" at bounding box center [147, 78] width 55 height 20
click at [208, 79] on link "Closed tasks (30)" at bounding box center [214, 78] width 63 height 20
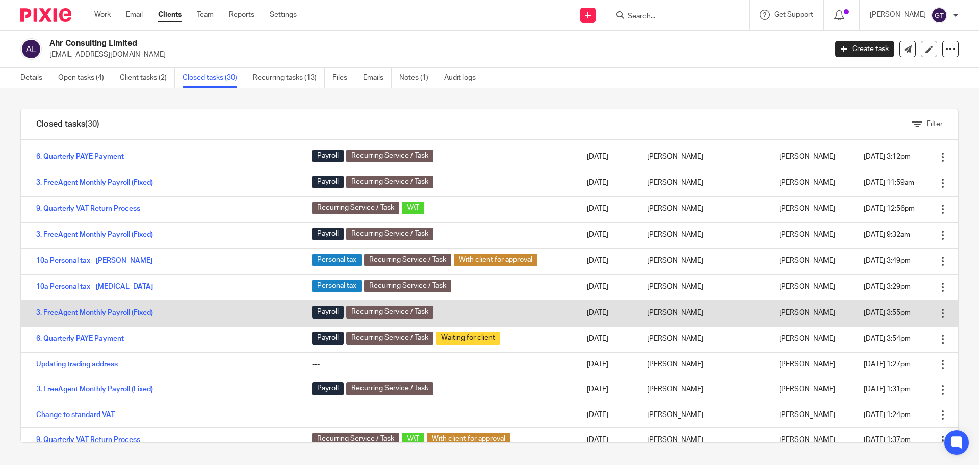
scroll to position [408, 0]
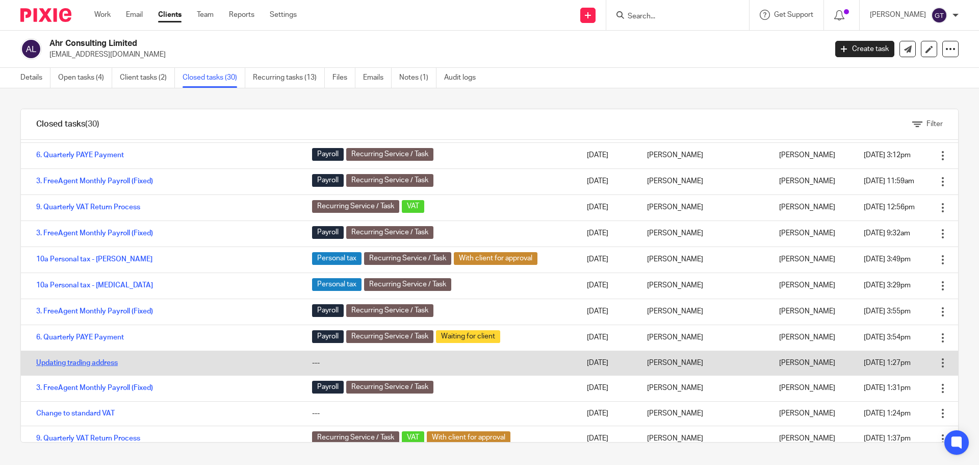
click at [86, 364] on link "Updating trading address" at bounding box center [77, 362] width 82 height 7
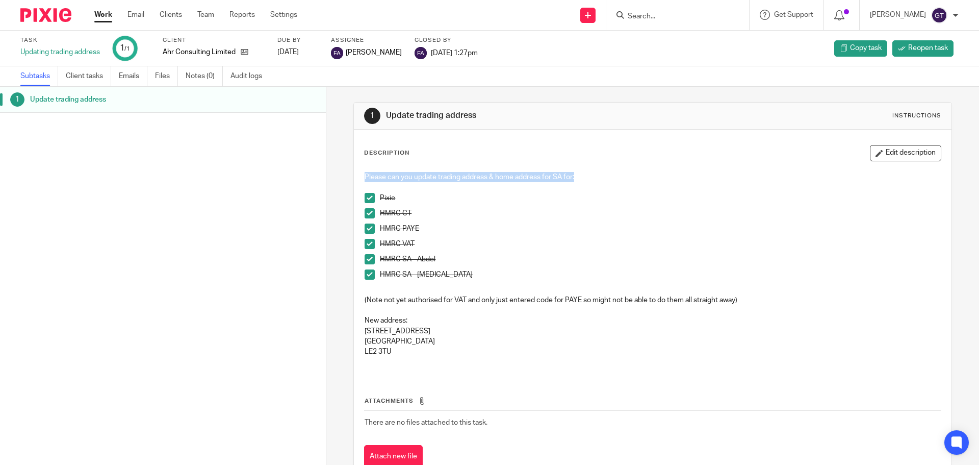
drag, startPoint x: 362, startPoint y: 177, endPoint x: 576, endPoint y: 177, distance: 214.2
click at [576, 177] on p "Please can you update trading address & home address for SA for:" at bounding box center [653, 177] width 576 height 10
copy p "Please can you update trading address & home address for SA for:"
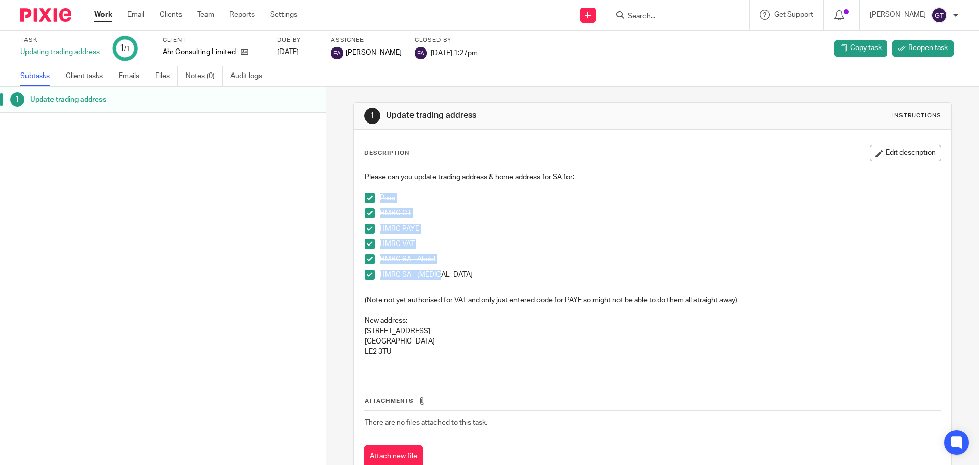
drag, startPoint x: 457, startPoint y: 274, endPoint x: 361, endPoint y: 197, distance: 123.4
click at [361, 197] on div "Please can you update trading address & home address for SA for: Pixie HMRC CT …" at bounding box center [653, 271] width 586 height 208
copy ul "Pixie HMRC CT HMRC PAYE HMRC VAT HMRC SA - Abdel HMRC SA - Yasmin"
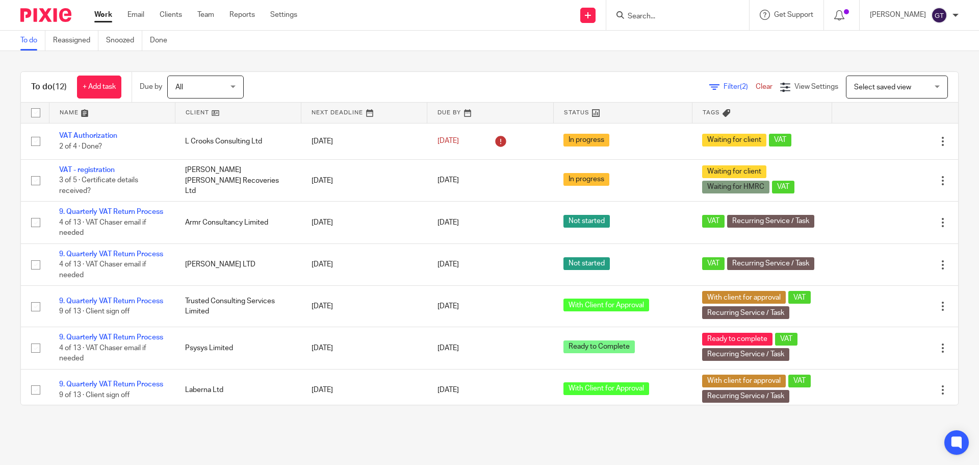
click at [675, 16] on input "Search" at bounding box center [673, 16] width 92 height 9
type input "ens"
click at [679, 41] on link at bounding box center [711, 43] width 172 height 23
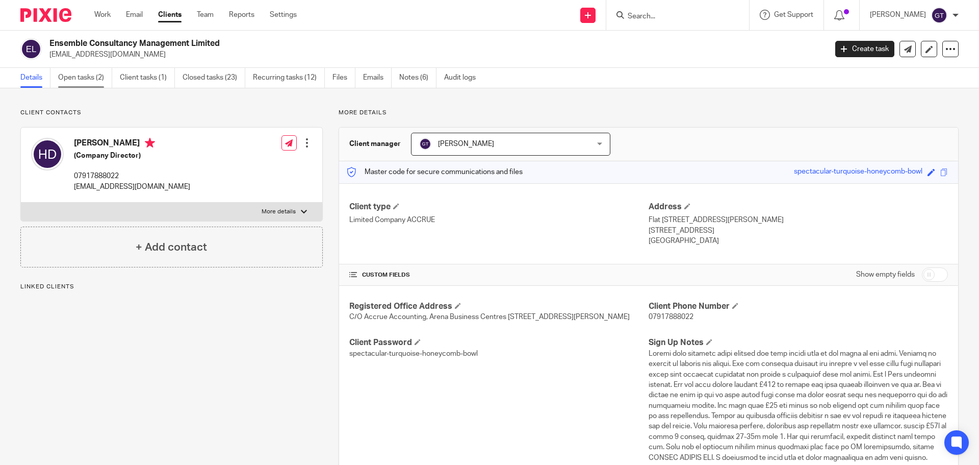
click at [84, 81] on link "Open tasks (2)" at bounding box center [85, 78] width 54 height 20
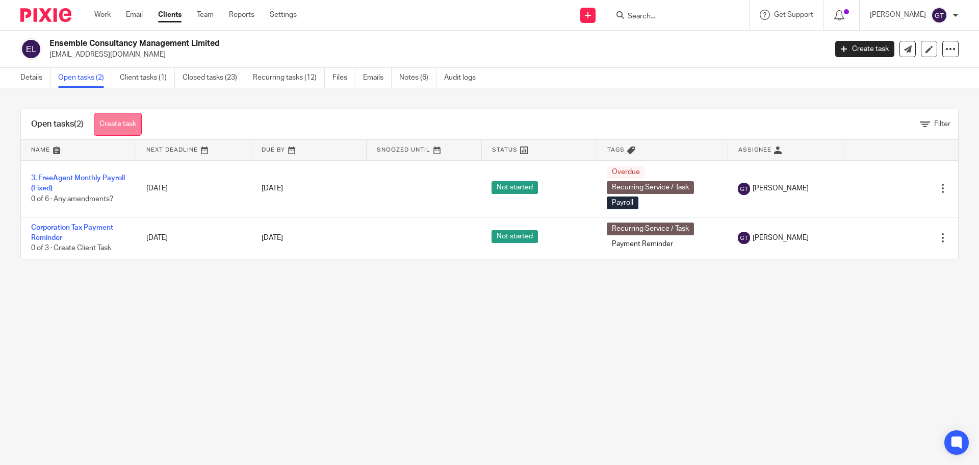
click at [132, 117] on link "Create task" at bounding box center [118, 124] width 48 height 23
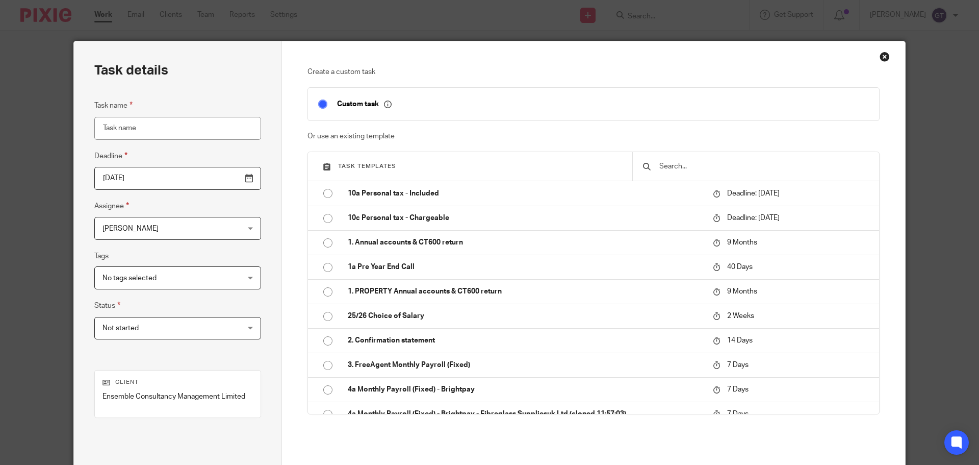
click at [191, 134] on input "Task name" at bounding box center [177, 128] width 167 height 23
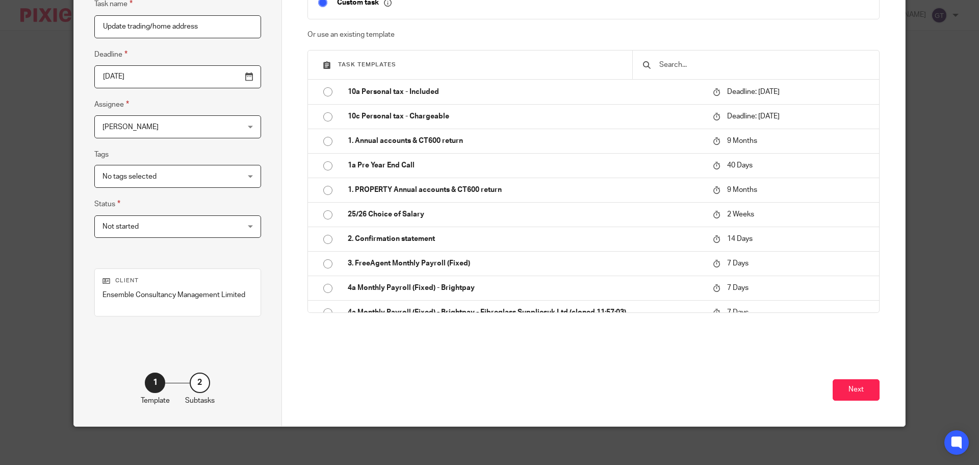
scroll to position [102, 0]
type input "Update trading/home address"
click at [865, 385] on button "Next" at bounding box center [856, 389] width 47 height 22
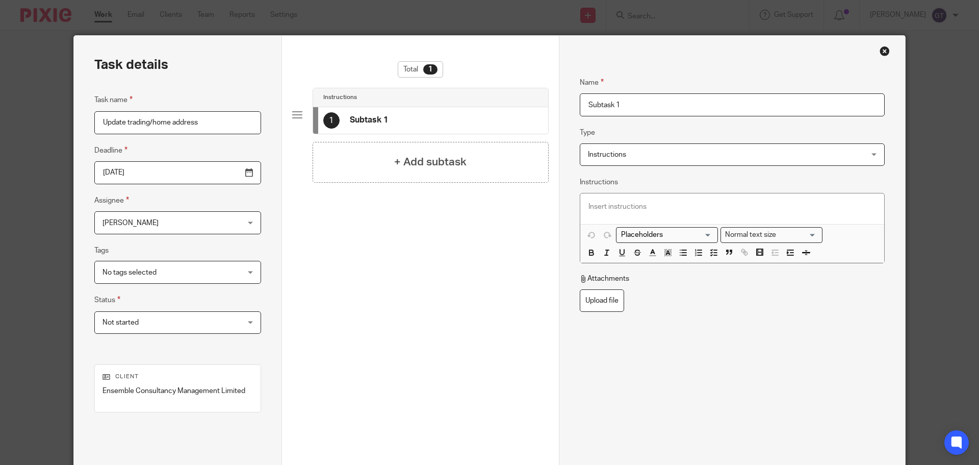
scroll to position [0, 0]
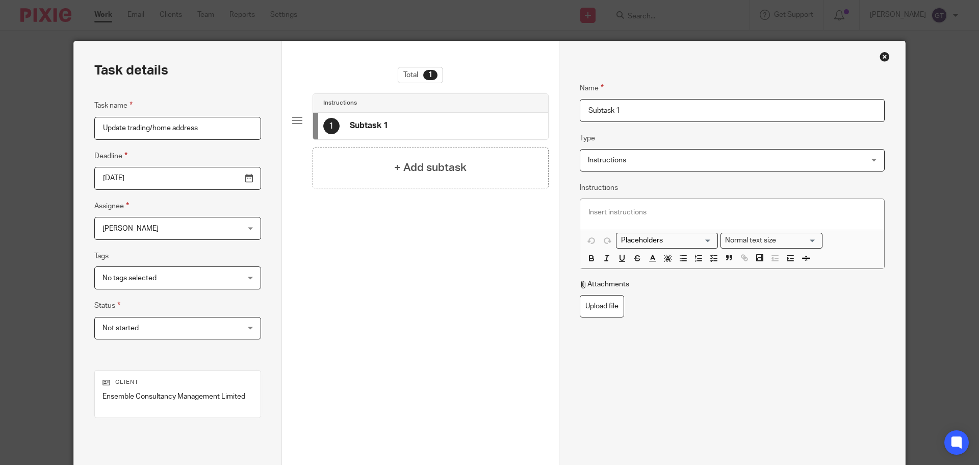
drag, startPoint x: 647, startPoint y: 113, endPoint x: 536, endPoint y: 104, distance: 111.1
click at [536, 104] on div "Task details Task name Update trading/home address Deadline 2025-09-24 Assignee…" at bounding box center [489, 284] width 831 height 486
type input "Update address"
click at [619, 214] on p at bounding box center [733, 212] width 288 height 10
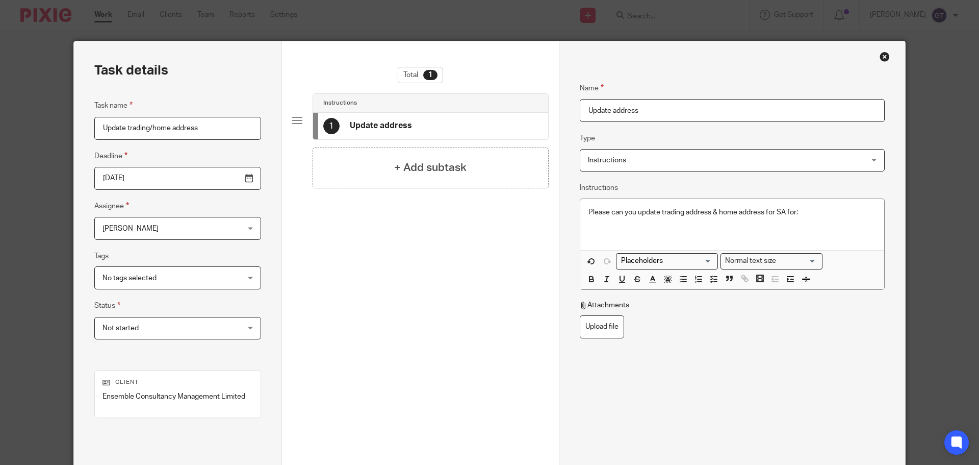
click at [727, 231] on p at bounding box center [733, 232] width 288 height 10
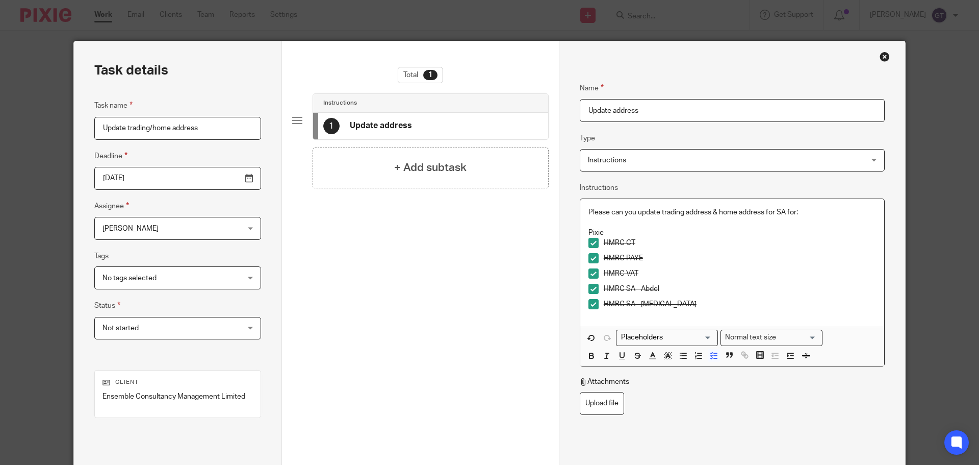
click at [589, 306] on span at bounding box center [594, 304] width 10 height 10
click at [589, 287] on span at bounding box center [594, 289] width 10 height 10
click at [590, 273] on span at bounding box center [594, 273] width 10 height 10
click at [591, 257] on span at bounding box center [594, 258] width 10 height 10
click at [589, 242] on span at bounding box center [594, 243] width 10 height 10
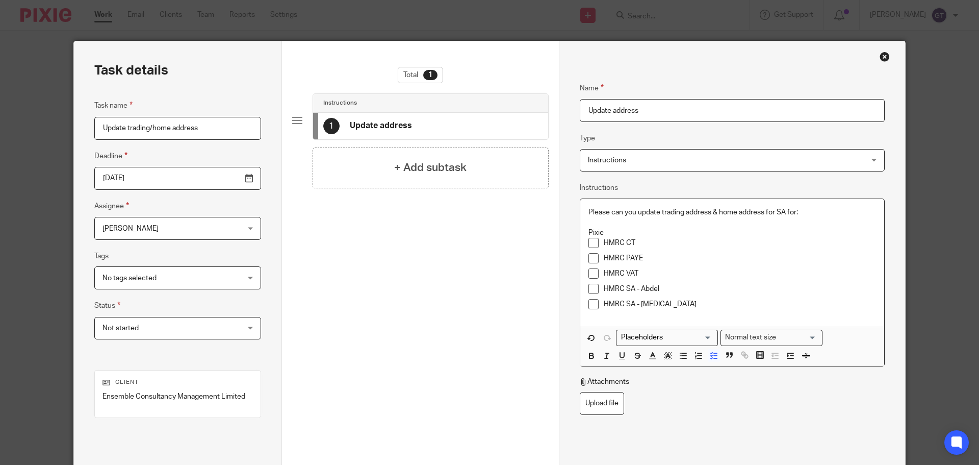
click at [589, 232] on p "Pixie" at bounding box center [733, 232] width 288 height 10
click at [709, 353] on icon "button" at bounding box center [713, 355] width 9 height 9
click at [632, 237] on p "Pixie" at bounding box center [740, 232] width 272 height 10
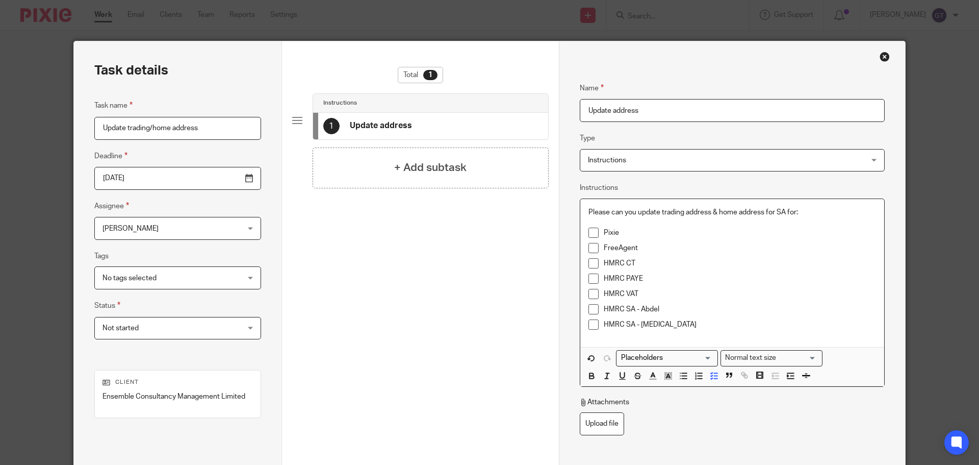
click at [632, 237] on p "Pixie" at bounding box center [740, 232] width 272 height 10
click at [647, 243] on p "FreeAgent" at bounding box center [740, 248] width 272 height 10
click at [641, 265] on p "HMRC CT" at bounding box center [740, 263] width 272 height 10
drag, startPoint x: 622, startPoint y: 263, endPoint x: 630, endPoint y: 263, distance: 8.2
click at [630, 263] on p "HMRC CT" at bounding box center [740, 263] width 272 height 10
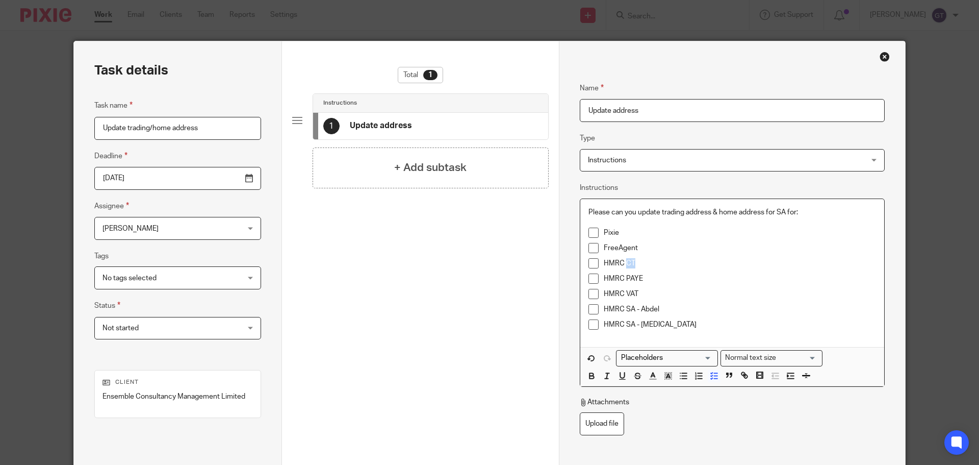
click at [630, 263] on p "HMRC CT" at bounding box center [740, 263] width 272 height 10
drag, startPoint x: 638, startPoint y: 293, endPoint x: 590, endPoint y: 289, distance: 47.6
click at [590, 289] on li "HMRC VAT" at bounding box center [733, 296] width 288 height 15
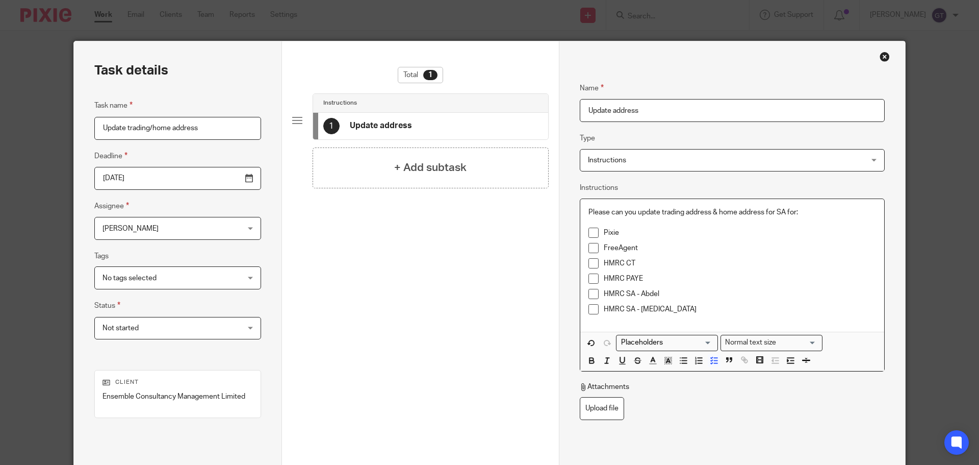
click at [667, 307] on p "HMRC SA - Yasmin" at bounding box center [740, 309] width 272 height 10
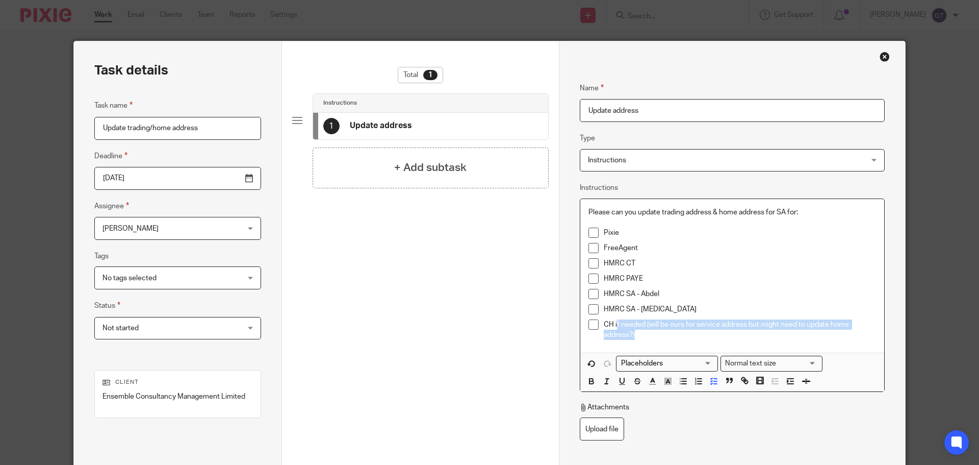
drag, startPoint x: 655, startPoint y: 333, endPoint x: 613, endPoint y: 327, distance: 43.1
click at [613, 327] on p "CH if needed (will be ours for service address but might need to update home ad…" at bounding box center [740, 329] width 272 height 21
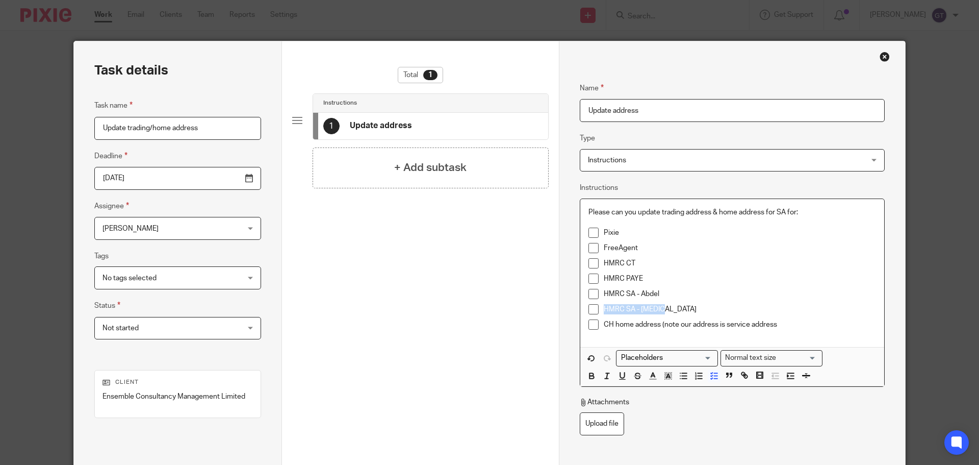
drag, startPoint x: 661, startPoint y: 309, endPoint x: 595, endPoint y: 308, distance: 66.3
click at [595, 308] on li "HMRC SA - Yasmin" at bounding box center [733, 311] width 288 height 15
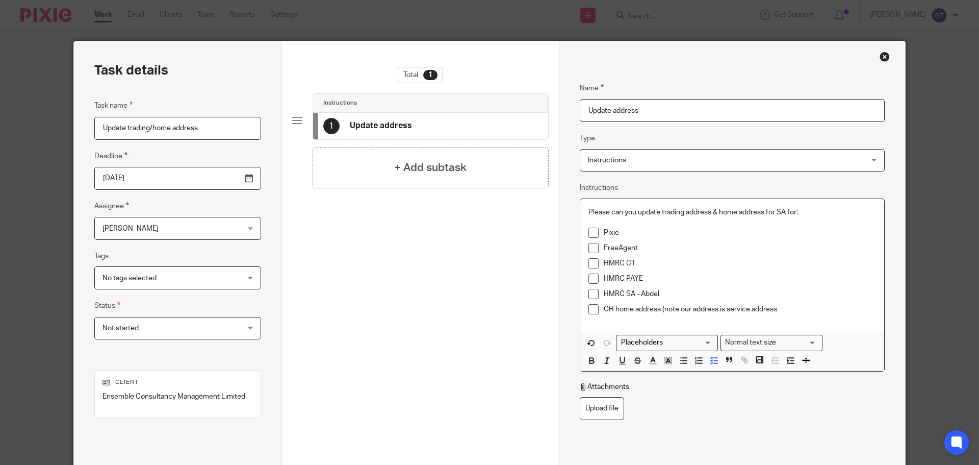
click at [668, 295] on p "HMRC SA - Abdel" at bounding box center [740, 294] width 272 height 10
drag, startPoint x: 783, startPoint y: 212, endPoint x: 764, endPoint y: 212, distance: 19.9
click at [764, 212] on p "Please can you update trading address & home address for SA for:" at bounding box center [733, 212] width 288 height 10
click at [784, 304] on p "CH home address (note our address is service address" at bounding box center [740, 309] width 272 height 10
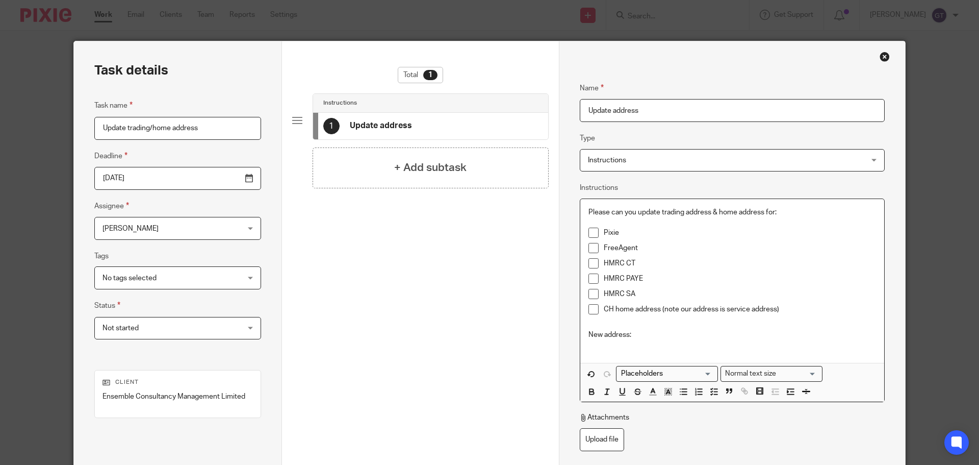
click at [628, 348] on p at bounding box center [733, 345] width 288 height 10
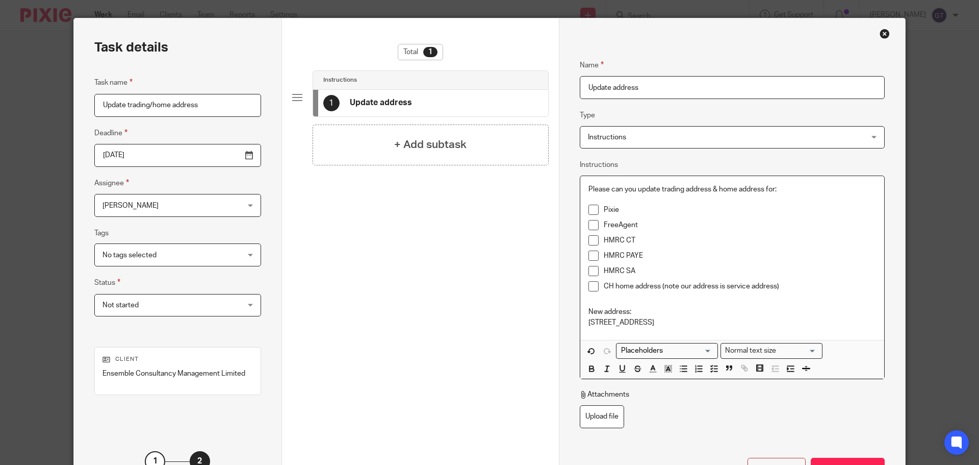
scroll to position [102, 0]
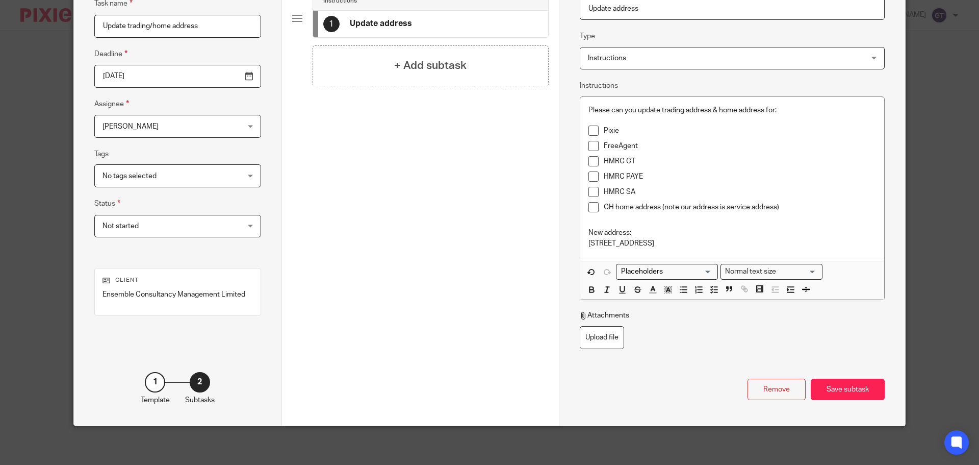
click at [615, 206] on p "CH home address (note our address is service address)" at bounding box center [740, 207] width 272 height 10
click at [803, 206] on p "CH director home address (note our address is service address)" at bounding box center [740, 207] width 272 height 10
click at [700, 207] on p "CH director home address (note our address is service address)" at bounding box center [740, 207] width 272 height 10
click at [758, 206] on p "CH director home address (note - our address is service address)" at bounding box center [740, 207] width 272 height 10
click at [846, 385] on div "Save subtask" at bounding box center [848, 389] width 74 height 22
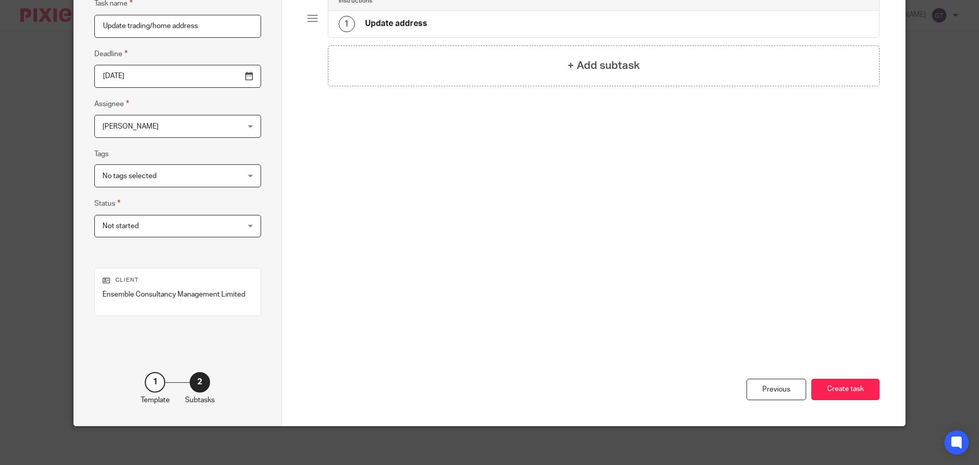
drag, startPoint x: 835, startPoint y: 389, endPoint x: 742, endPoint y: 304, distance: 126.0
click at [835, 390] on button "Create task" at bounding box center [845, 389] width 68 height 22
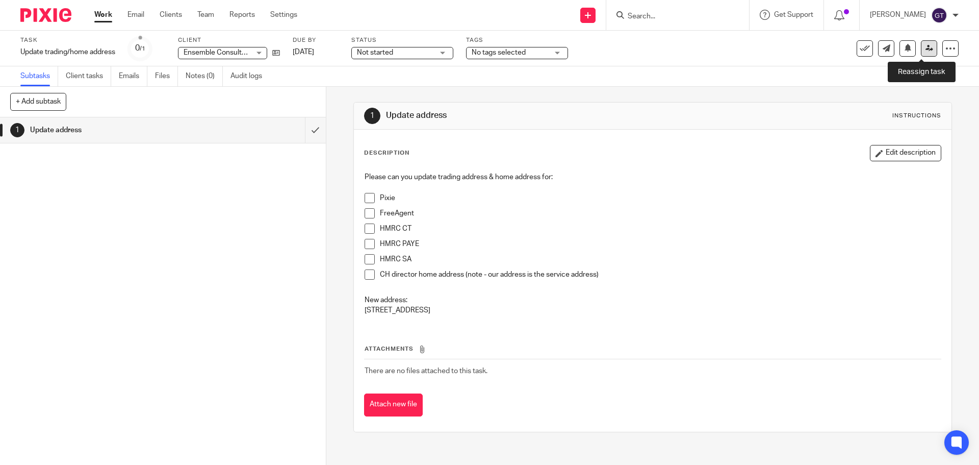
click at [926, 44] on icon at bounding box center [930, 48] width 8 height 8
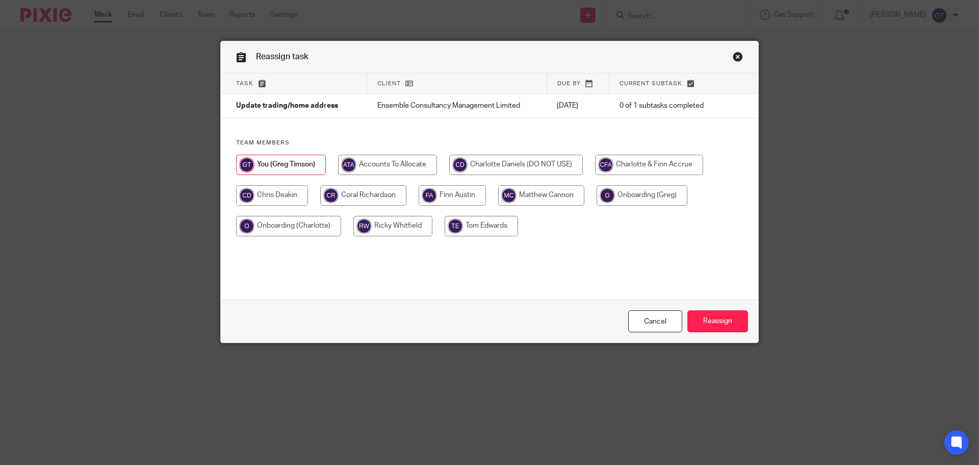
click at [359, 197] on input "radio" at bounding box center [363, 195] width 86 height 20
radio input "true"
click at [717, 323] on input "Reassign" at bounding box center [718, 321] width 61 height 22
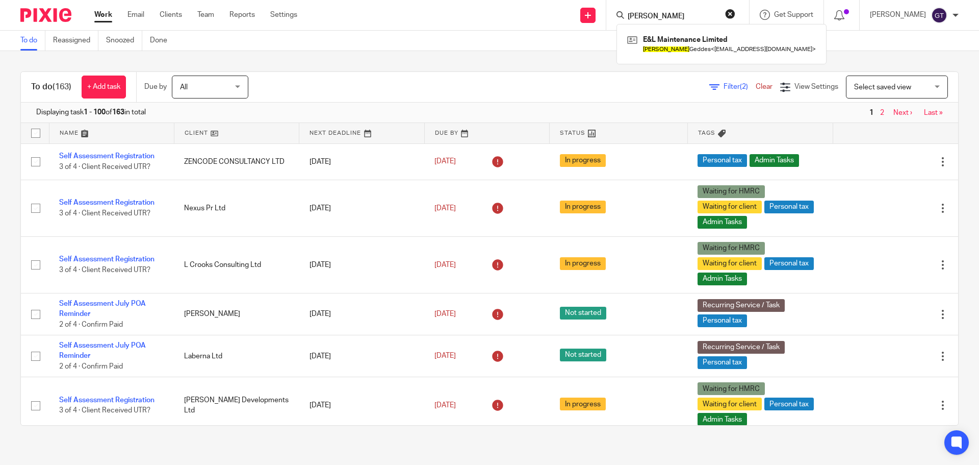
type input "edwin"
click at [673, 31] on div "E&L Maintenance Limited Edwin Geddes < e-l-maintenance@outlook.com >" at bounding box center [722, 44] width 210 height 40
click at [677, 36] on link at bounding box center [722, 43] width 194 height 23
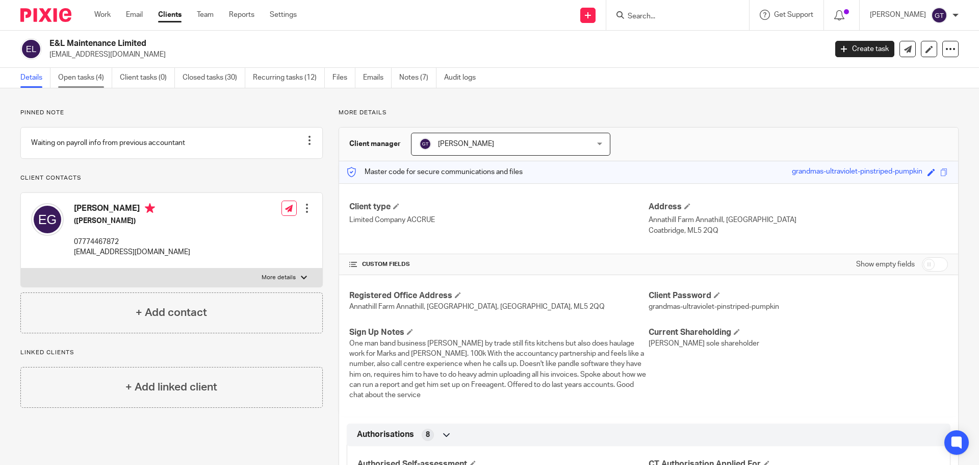
click at [69, 83] on link "Open tasks (4)" at bounding box center [85, 78] width 54 height 20
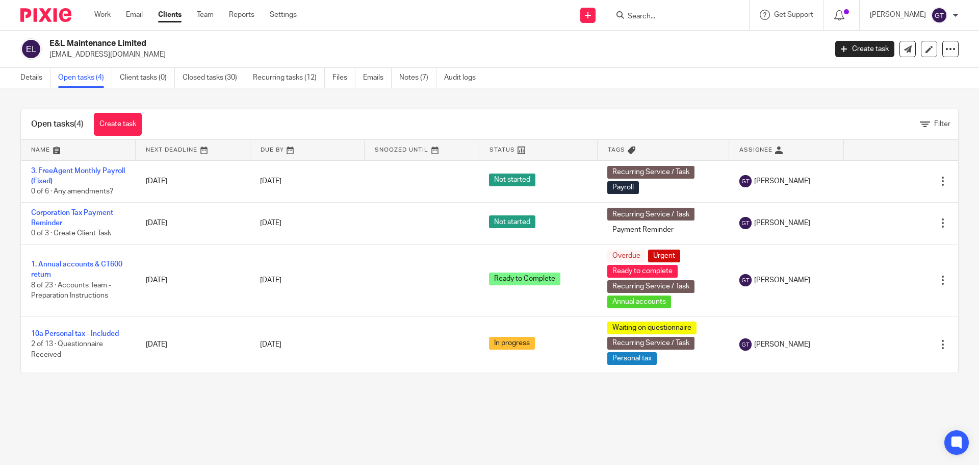
click at [676, 14] on input "Search" at bounding box center [673, 16] width 92 height 9
type input "rh rail"
click at [706, 46] on link at bounding box center [717, 43] width 184 height 23
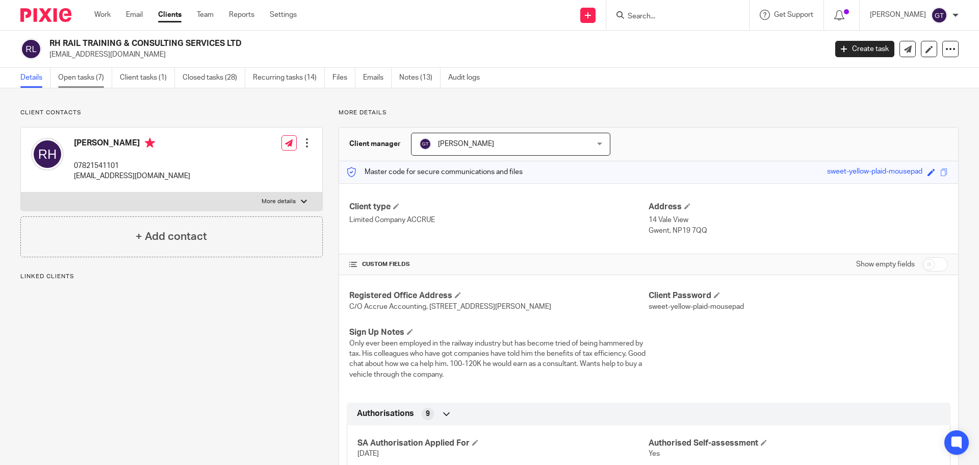
click at [98, 80] on link "Open tasks (7)" at bounding box center [85, 78] width 54 height 20
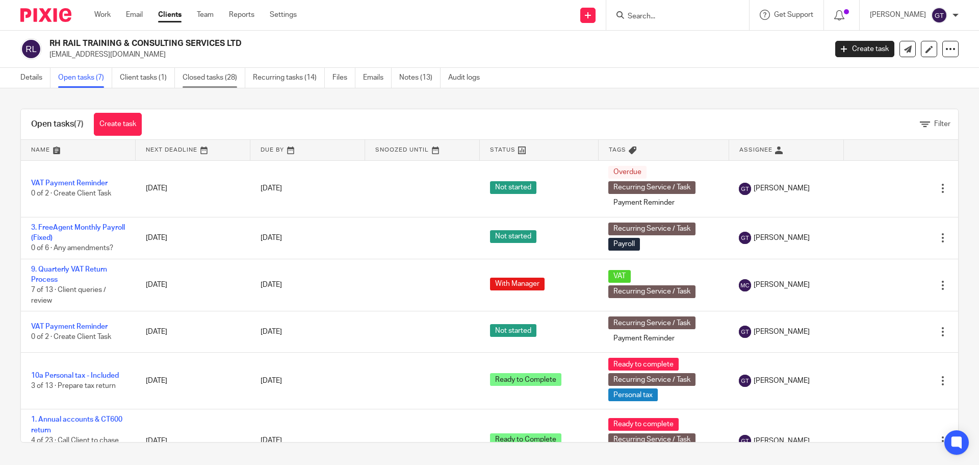
click at [193, 70] on link "Closed tasks (28)" at bounding box center [214, 78] width 63 height 20
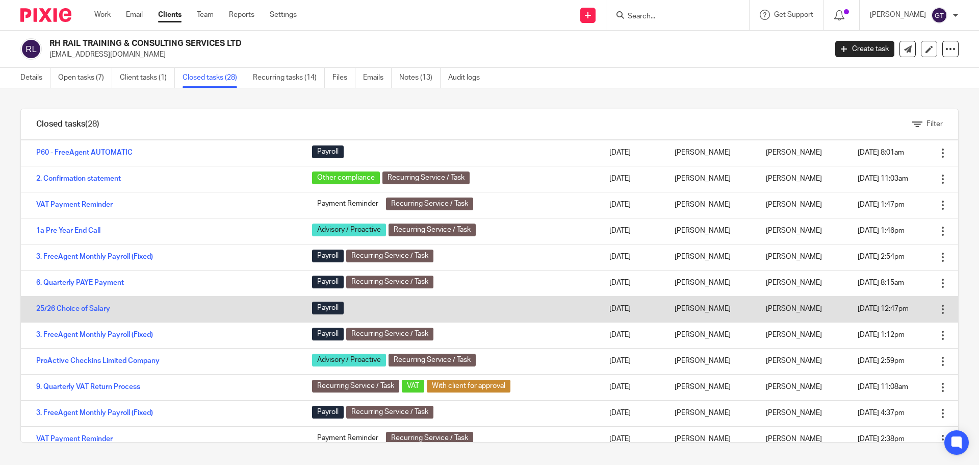
scroll to position [204, 0]
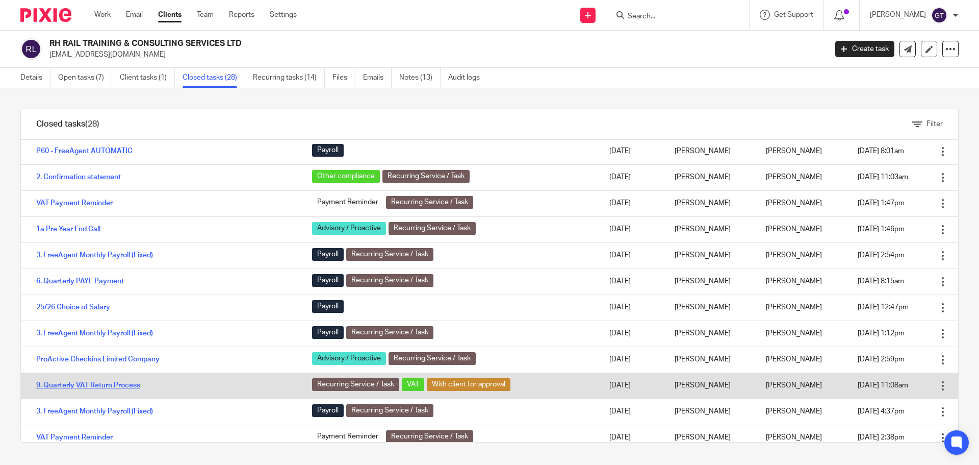
click at [94, 385] on link "9. Quarterly VAT Return Process" at bounding box center [88, 385] width 104 height 7
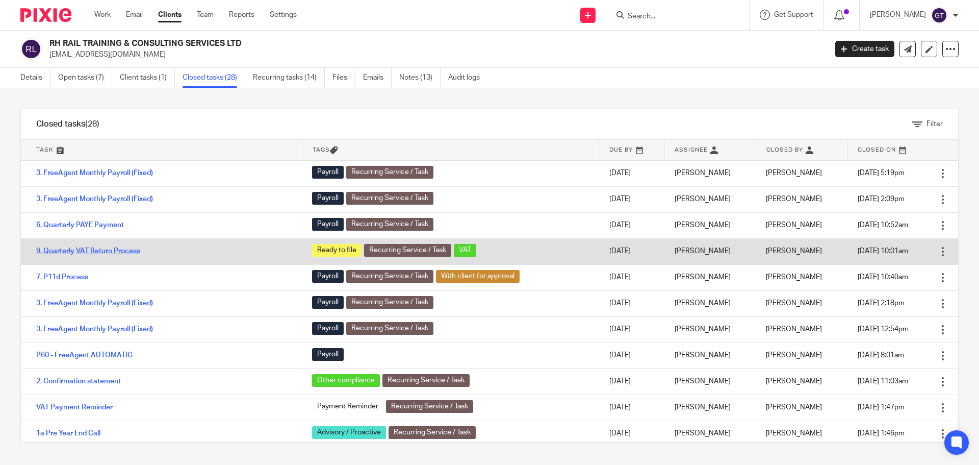
click at [94, 248] on link "9. Quarterly VAT Return Process" at bounding box center [88, 250] width 104 height 7
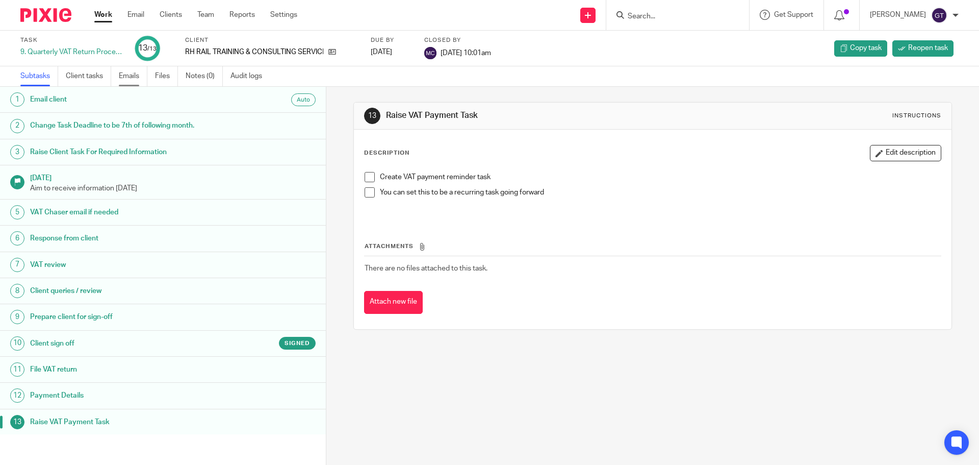
click at [137, 78] on link "Emails" at bounding box center [133, 76] width 29 height 20
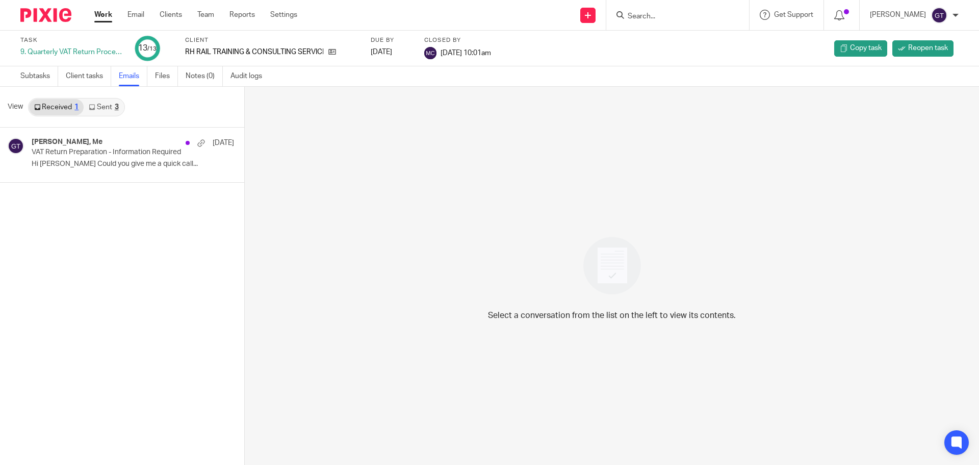
click at [100, 103] on link "Sent 3" at bounding box center [104, 107] width 40 height 16
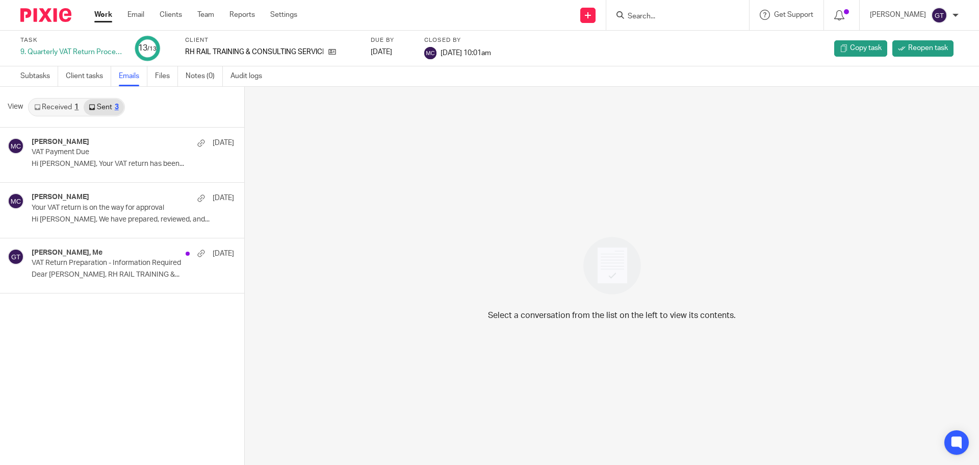
click at [43, 108] on link "Received 1" at bounding box center [56, 107] width 55 height 16
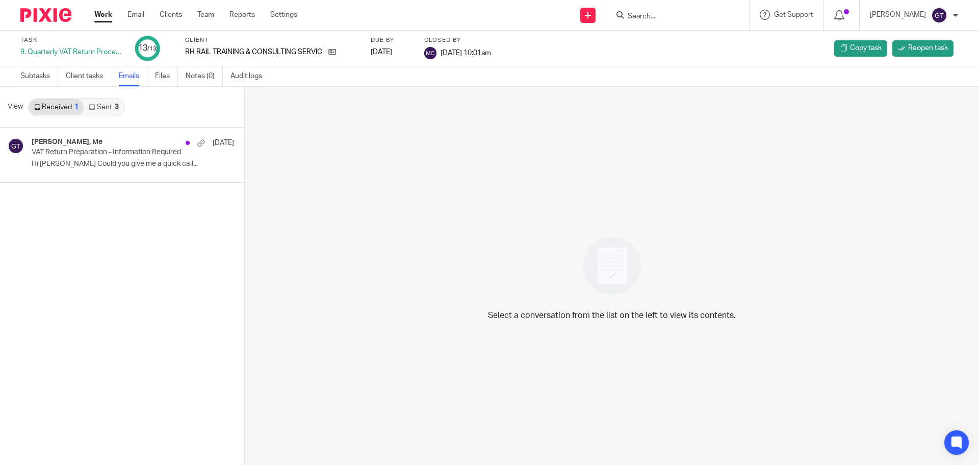
click at [101, 106] on link "Sent 3" at bounding box center [104, 107] width 40 height 16
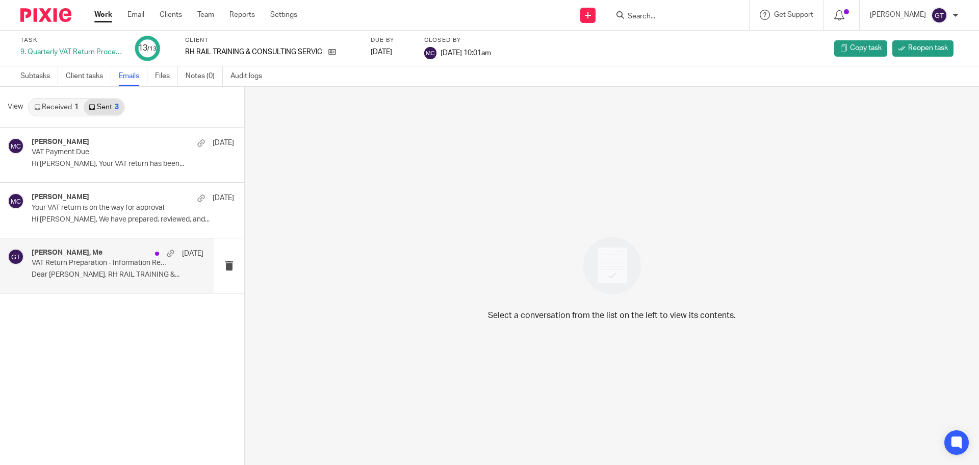
click at [80, 270] on div "Rob Hiett, Me 2 Jun VAT Return Preparation - Information Required Dear Robert, …" at bounding box center [118, 265] width 172 height 34
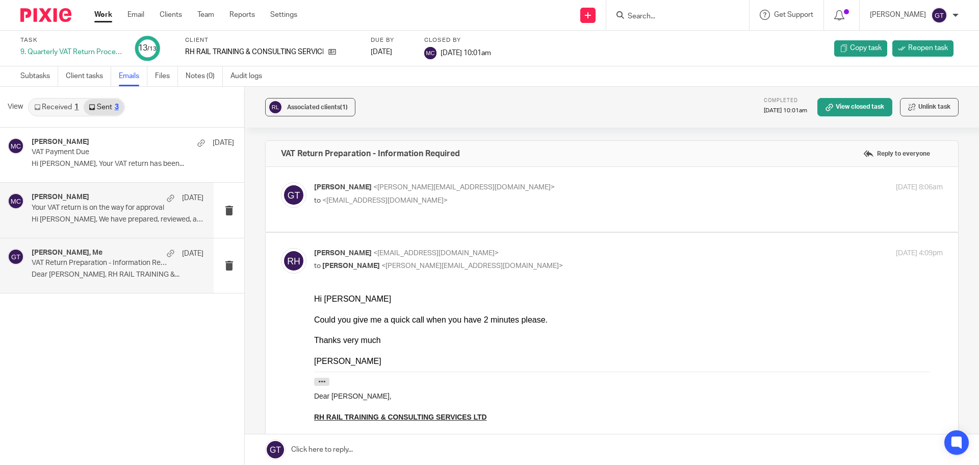
click at [85, 212] on div "Matthew Cannon 1 Jul Your VAT return is on the way for approval Hi Rob, We have…" at bounding box center [118, 210] width 172 height 34
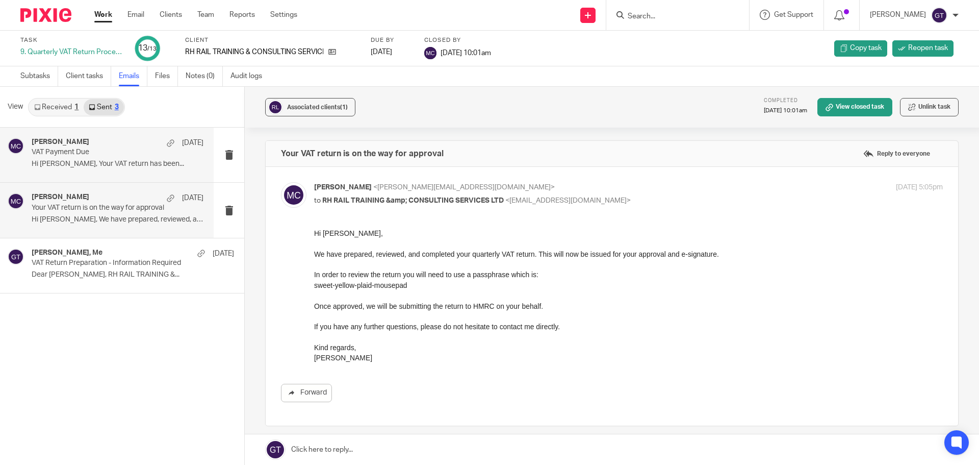
click at [74, 163] on p "Hi Rob, Your VAT return has been..." at bounding box center [118, 164] width 172 height 9
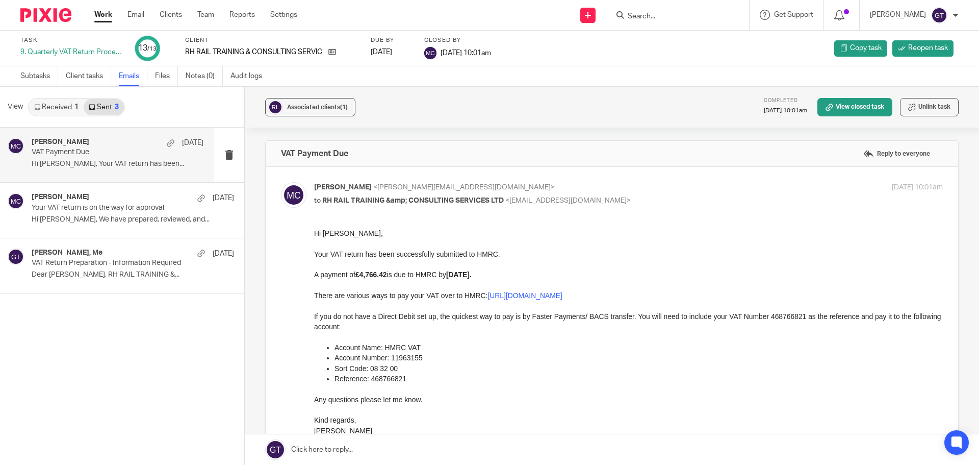
click at [686, 18] on input "Search" at bounding box center [673, 16] width 92 height 9
type input "denmar"
click at [688, 34] on link at bounding box center [711, 43] width 172 height 23
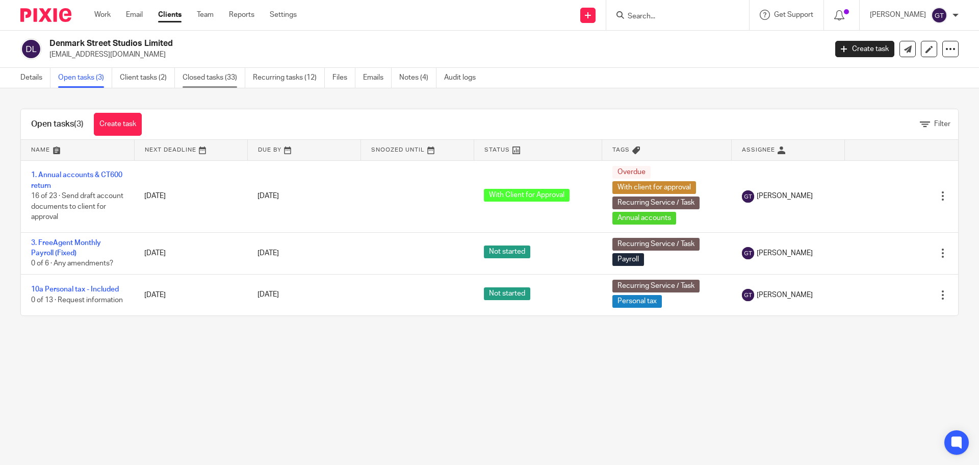
click at [218, 80] on link "Closed tasks (33)" at bounding box center [214, 78] width 63 height 20
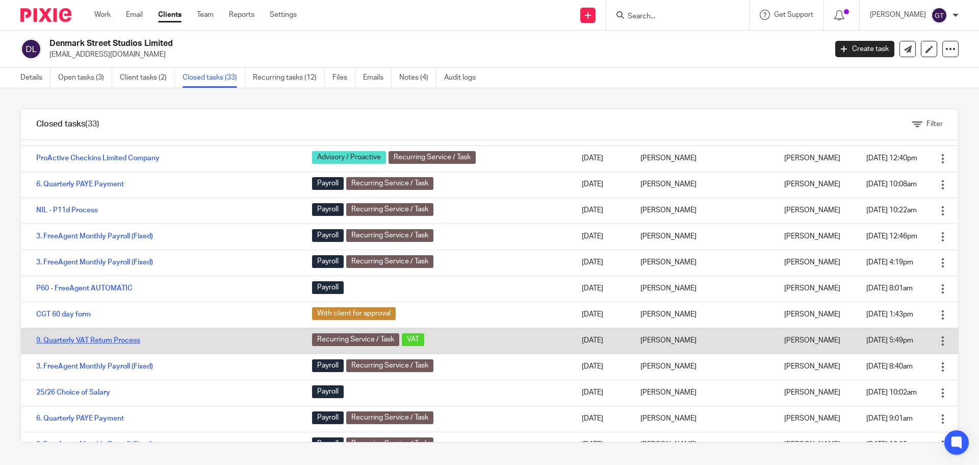
scroll to position [118, 0]
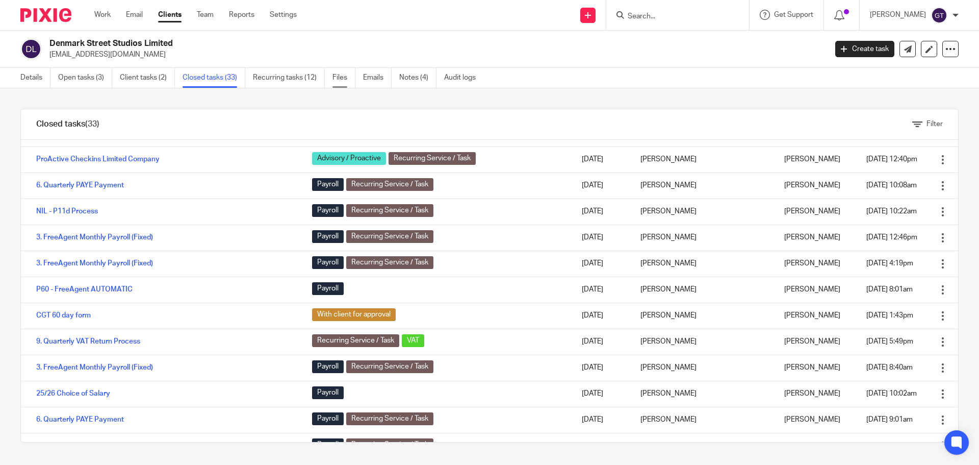
click at [337, 79] on link "Files" at bounding box center [344, 78] width 23 height 20
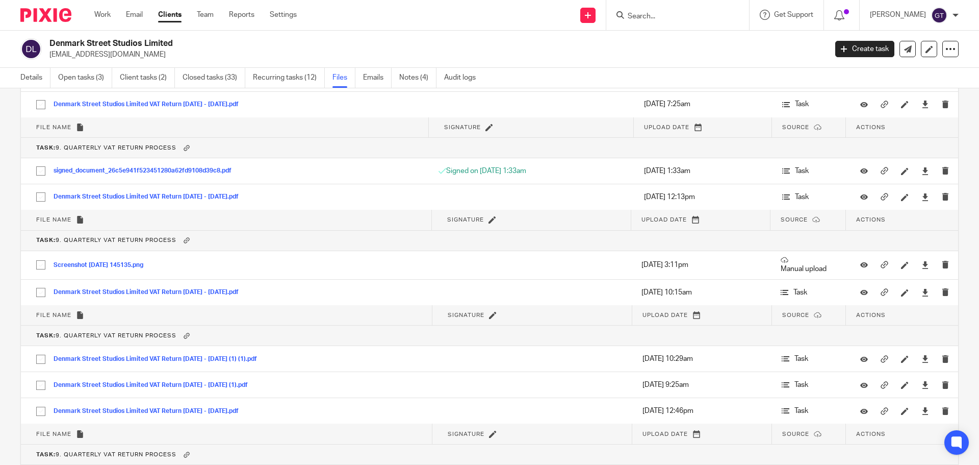
scroll to position [108, 0]
